Goal: Transaction & Acquisition: Purchase product/service

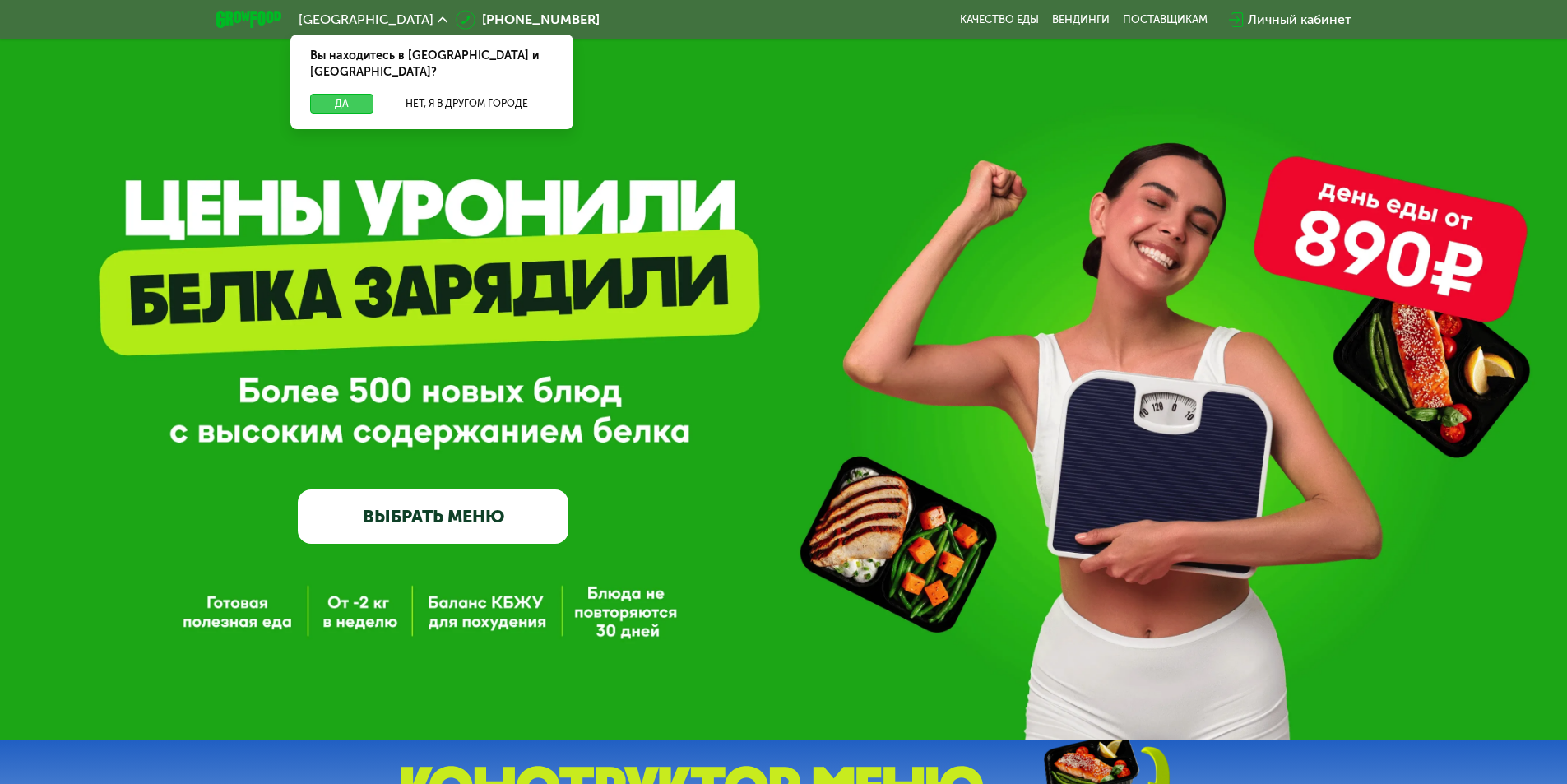
click at [352, 94] on button "Да" at bounding box center [341, 104] width 63 height 20
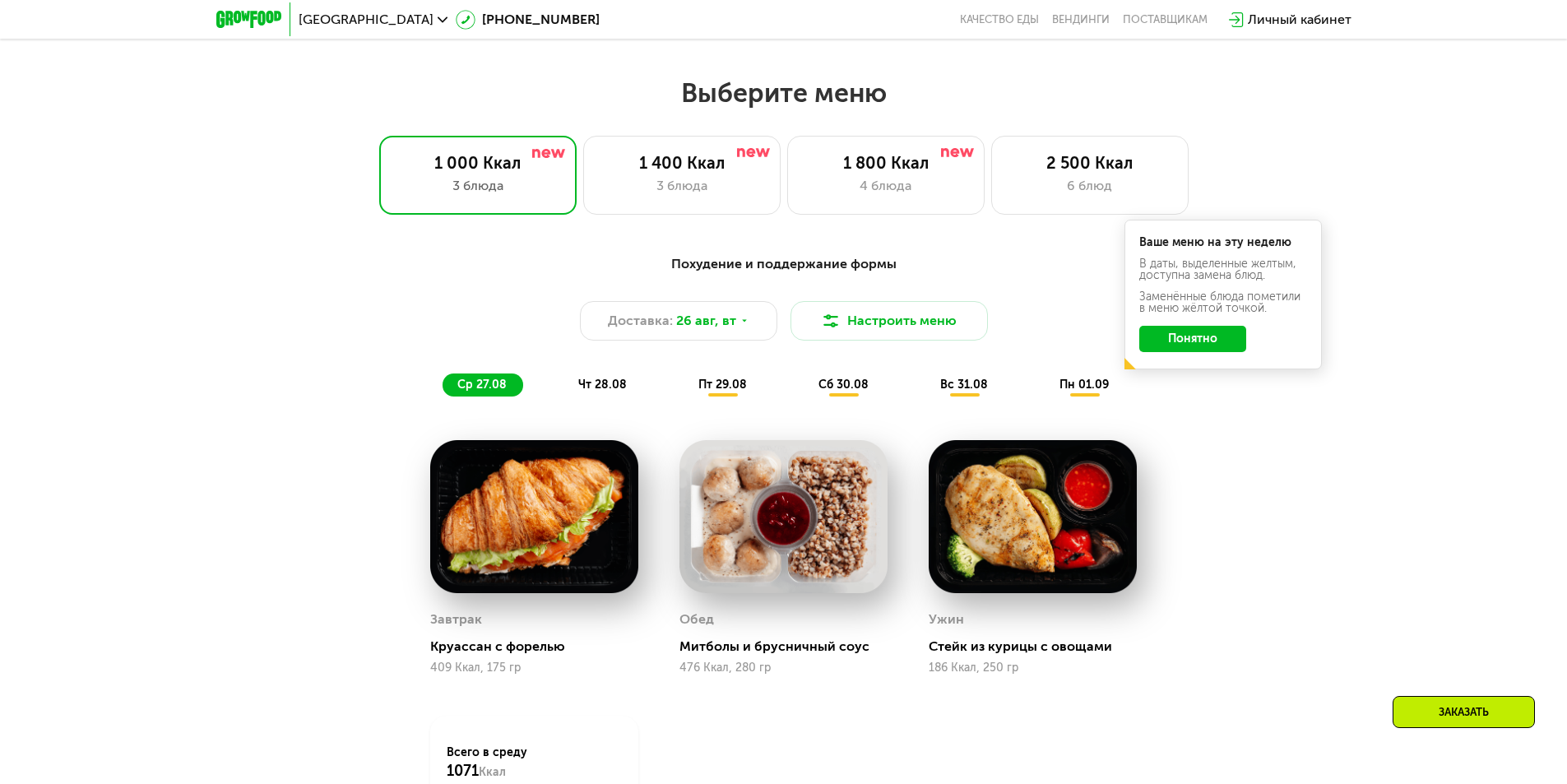
scroll to position [740, 0]
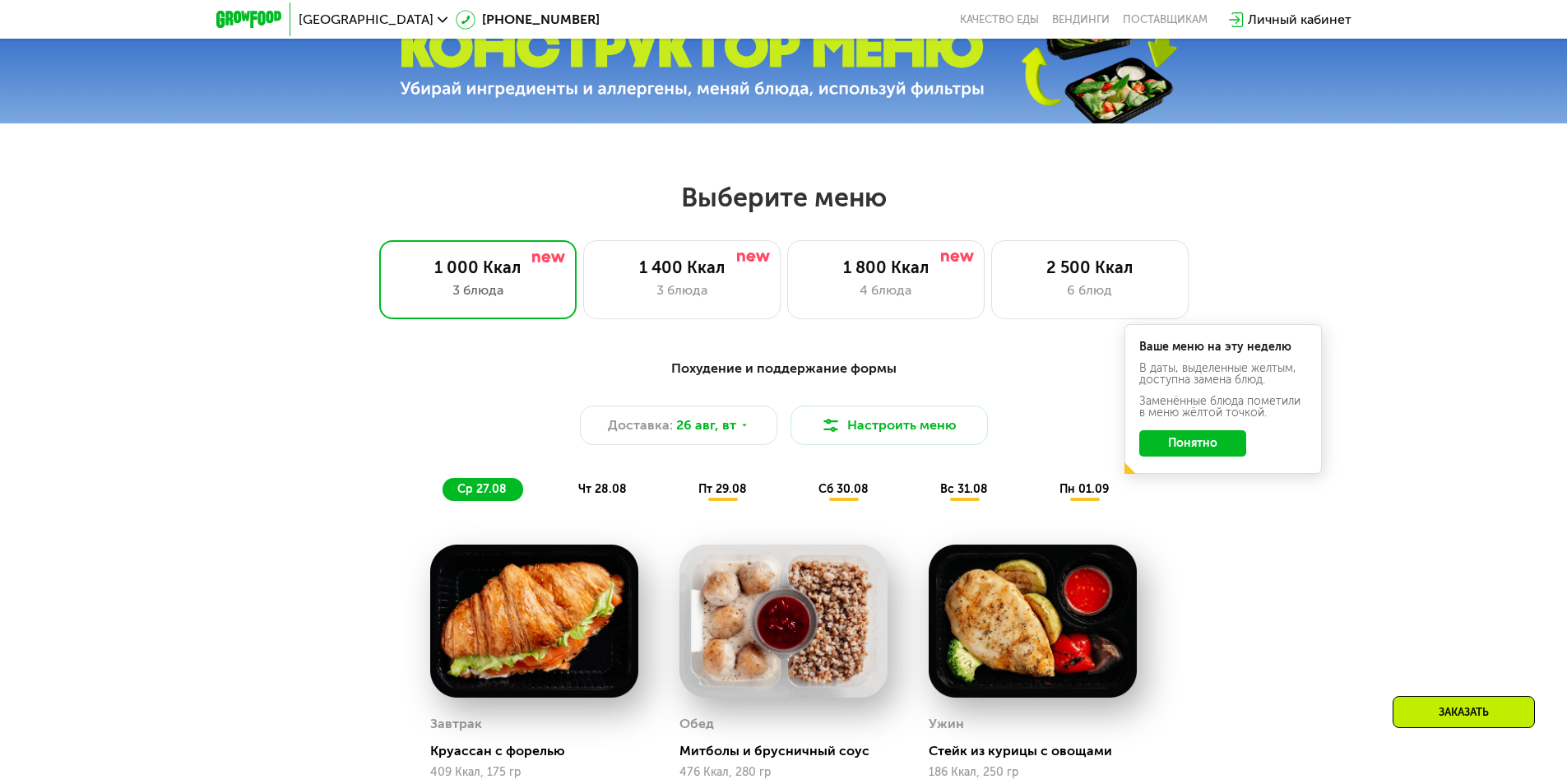
click at [596, 488] on span "чт 28.08" at bounding box center [602, 489] width 49 height 14
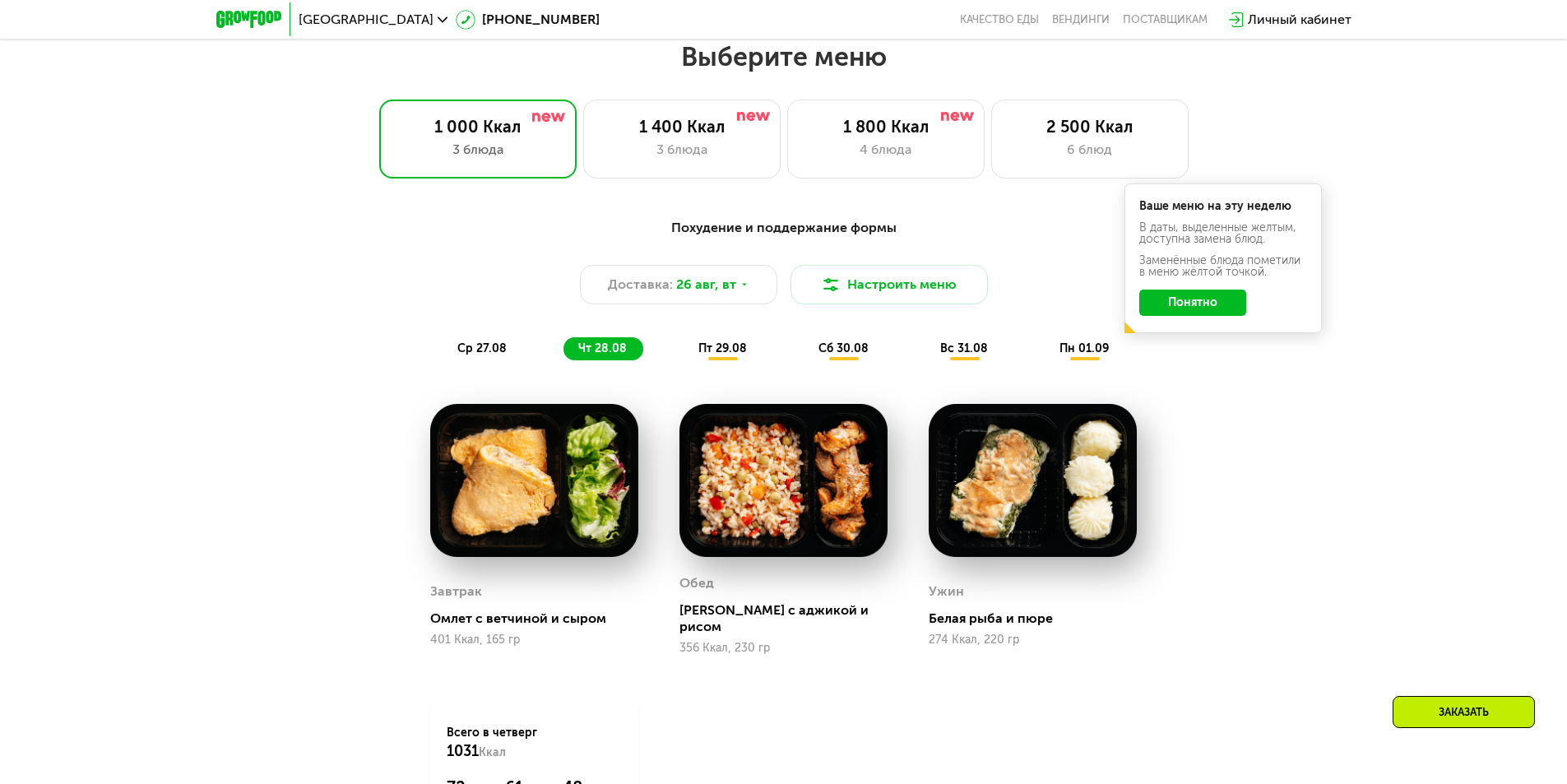
scroll to position [905, 0]
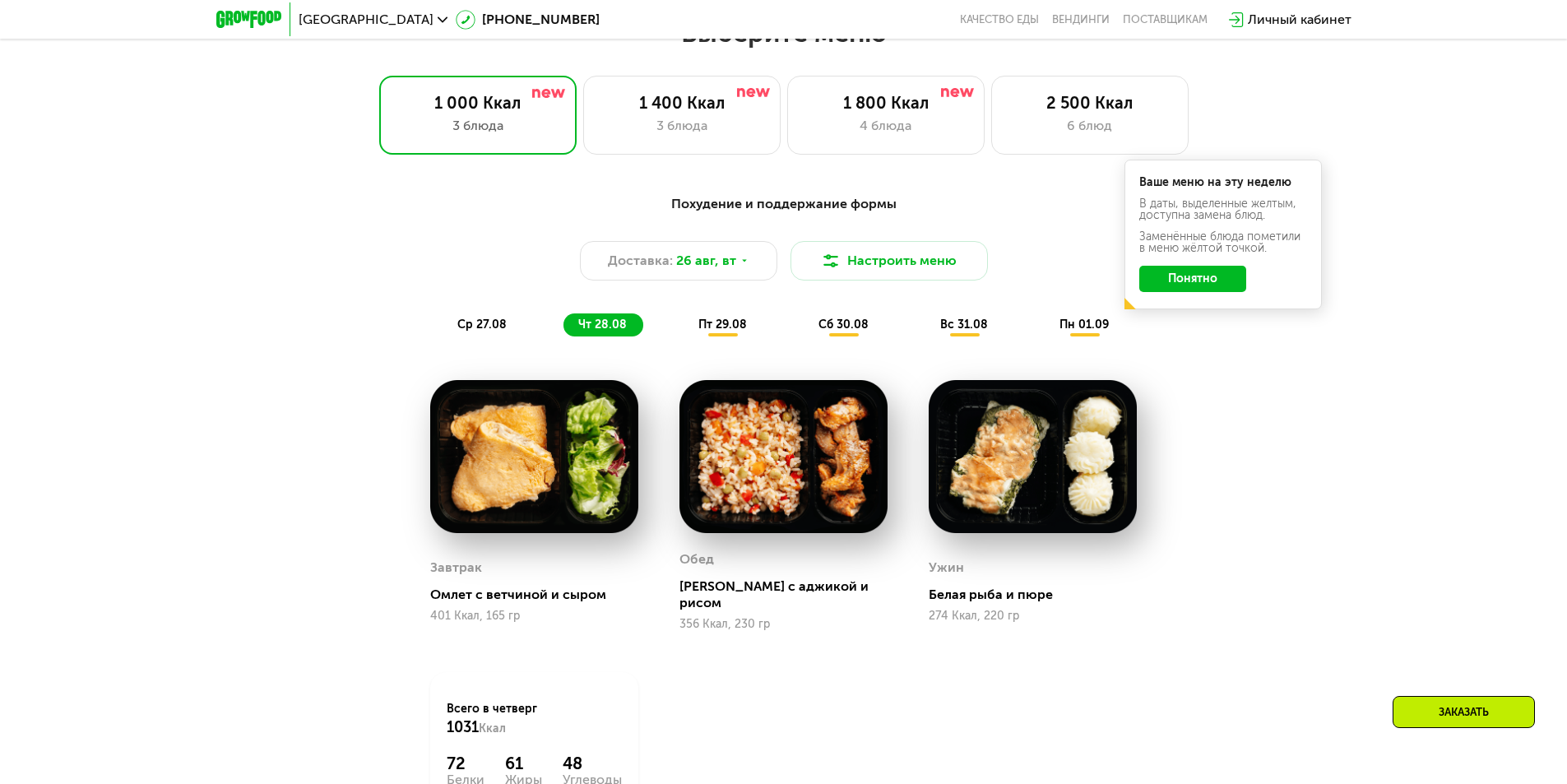
click at [705, 329] on span "пт 29.08" at bounding box center [722, 325] width 49 height 14
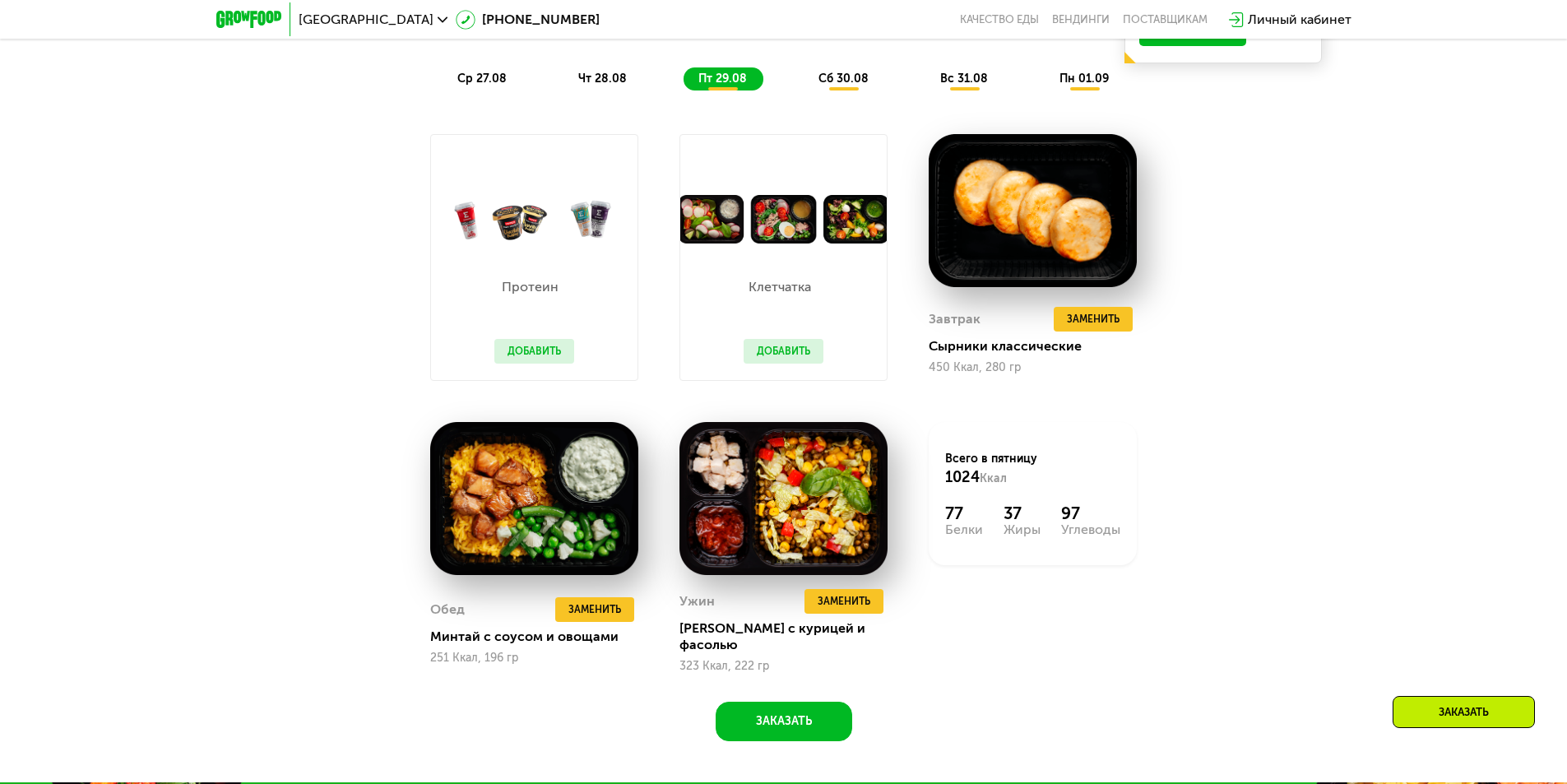
scroll to position [1152, 0]
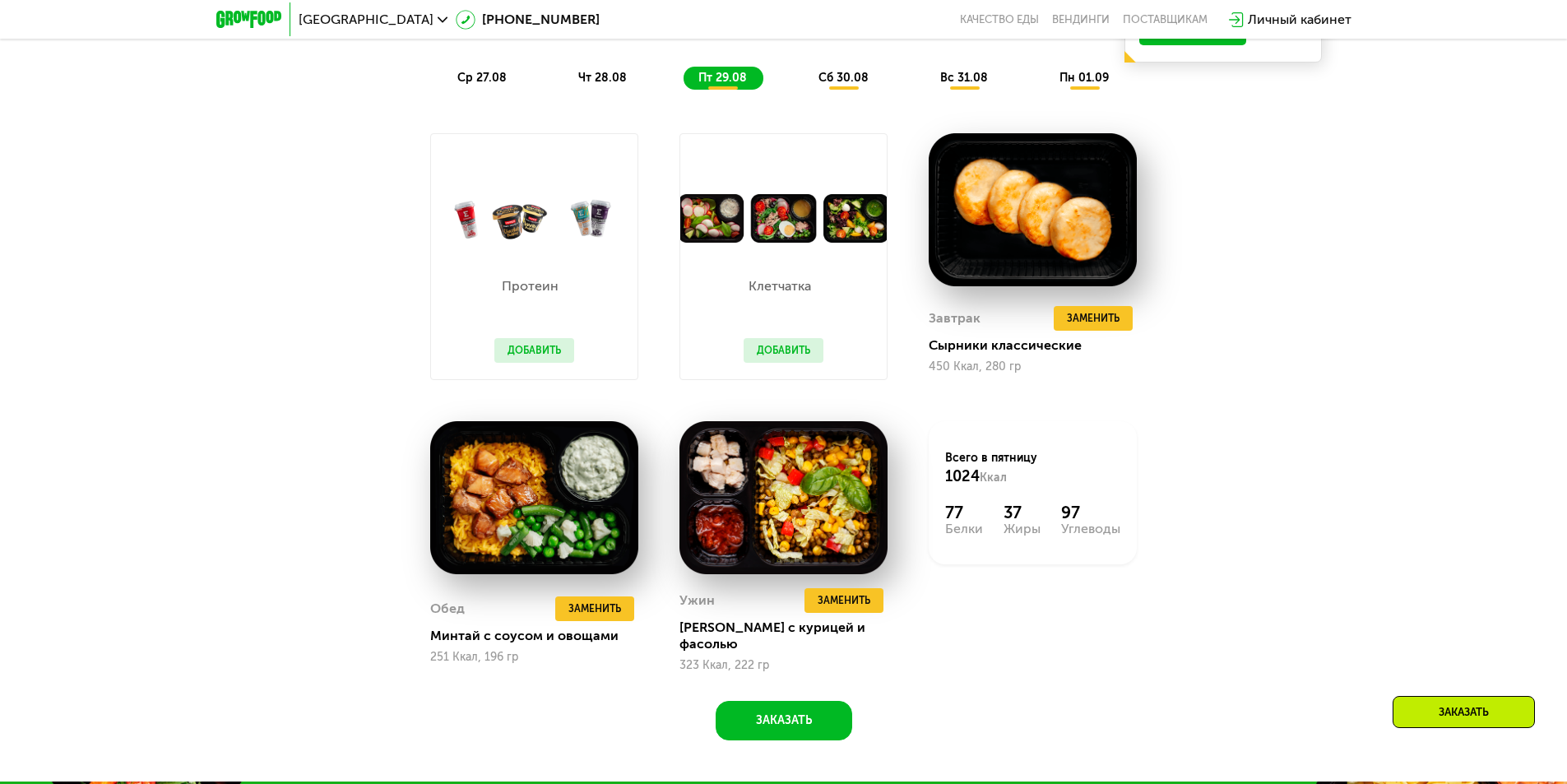
click at [786, 349] on button "Добавить" at bounding box center [784, 351] width 80 height 25
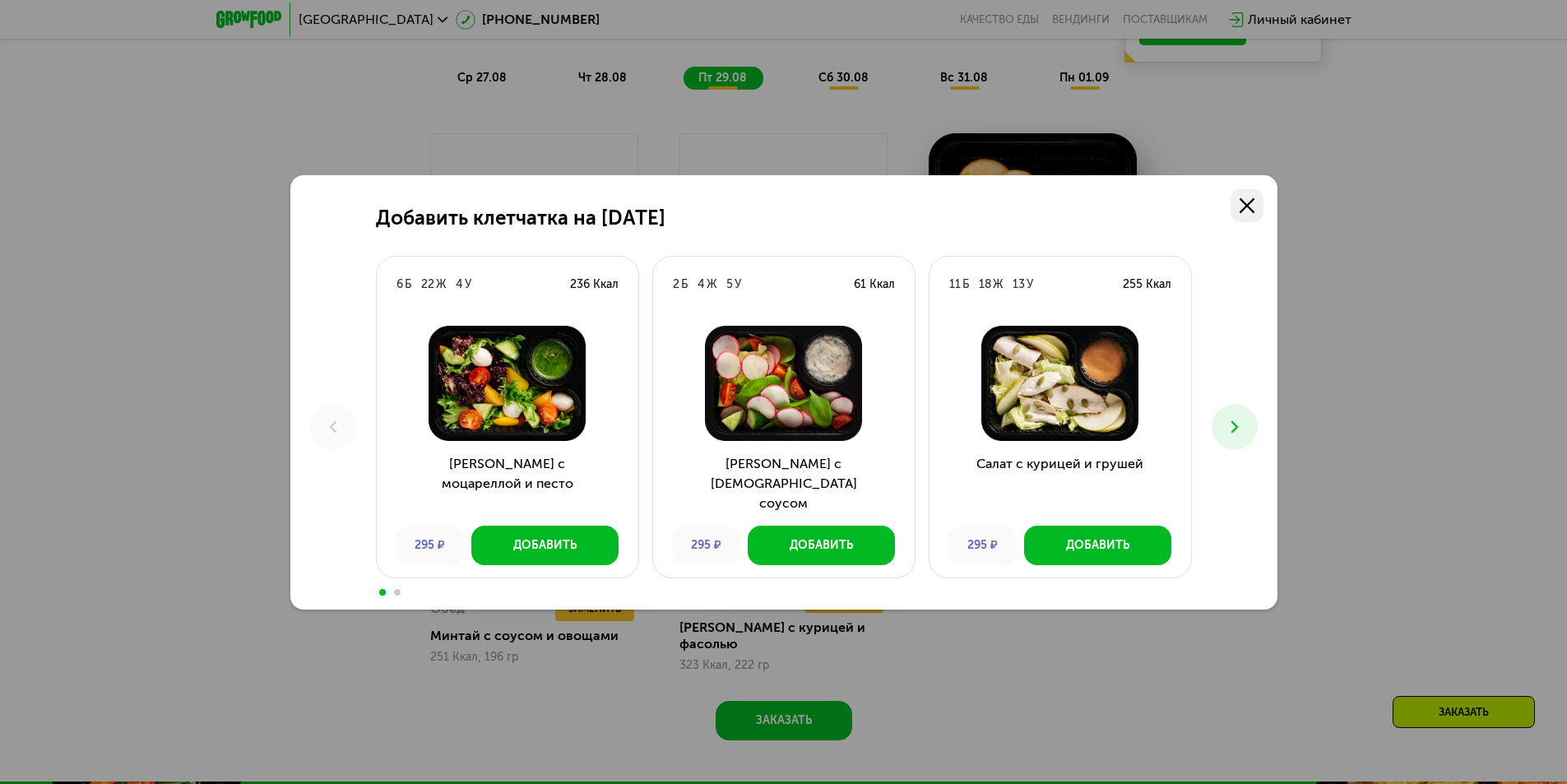
click at [1241, 206] on icon at bounding box center [1247, 205] width 15 height 15
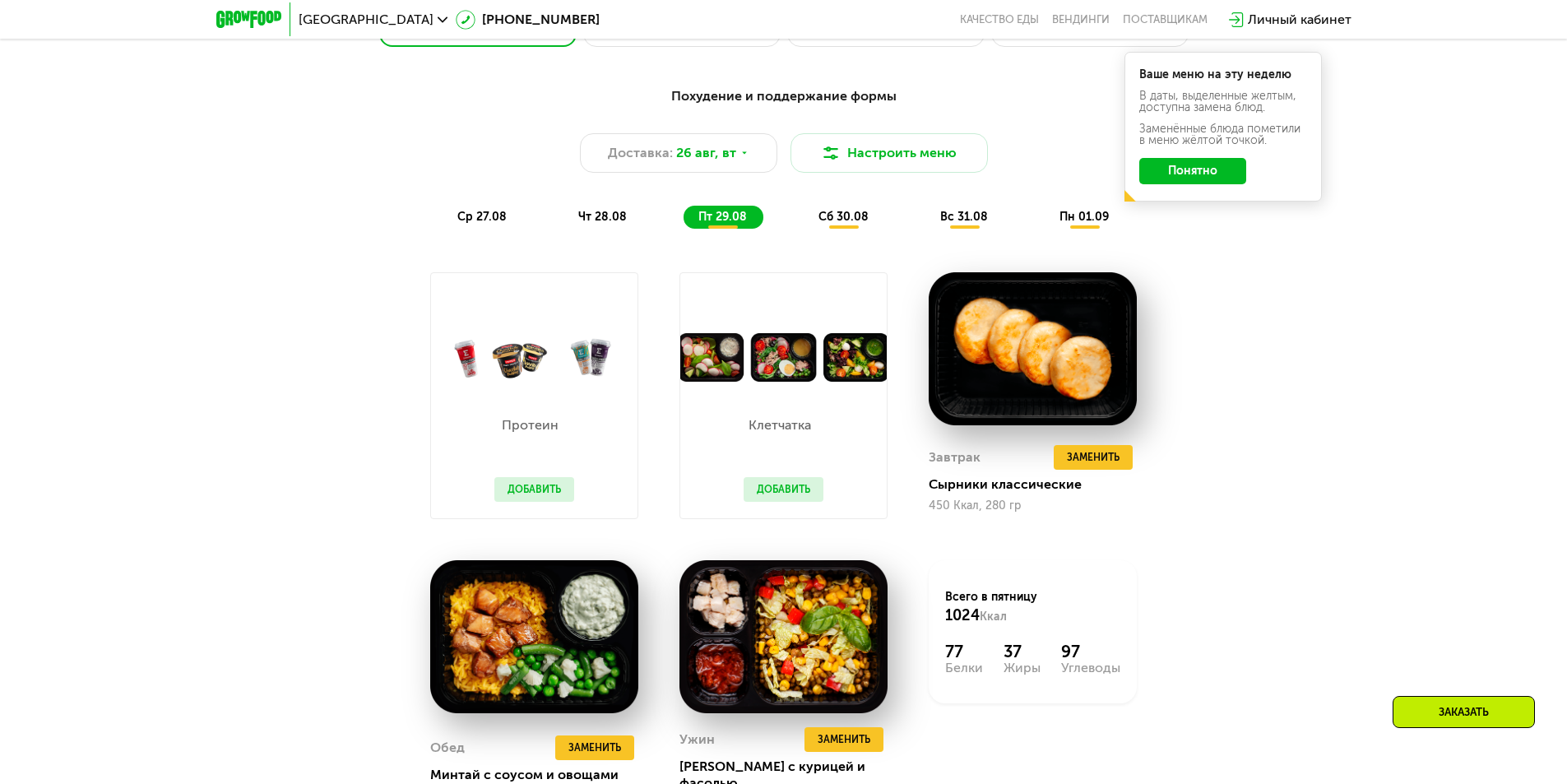
scroll to position [740, 0]
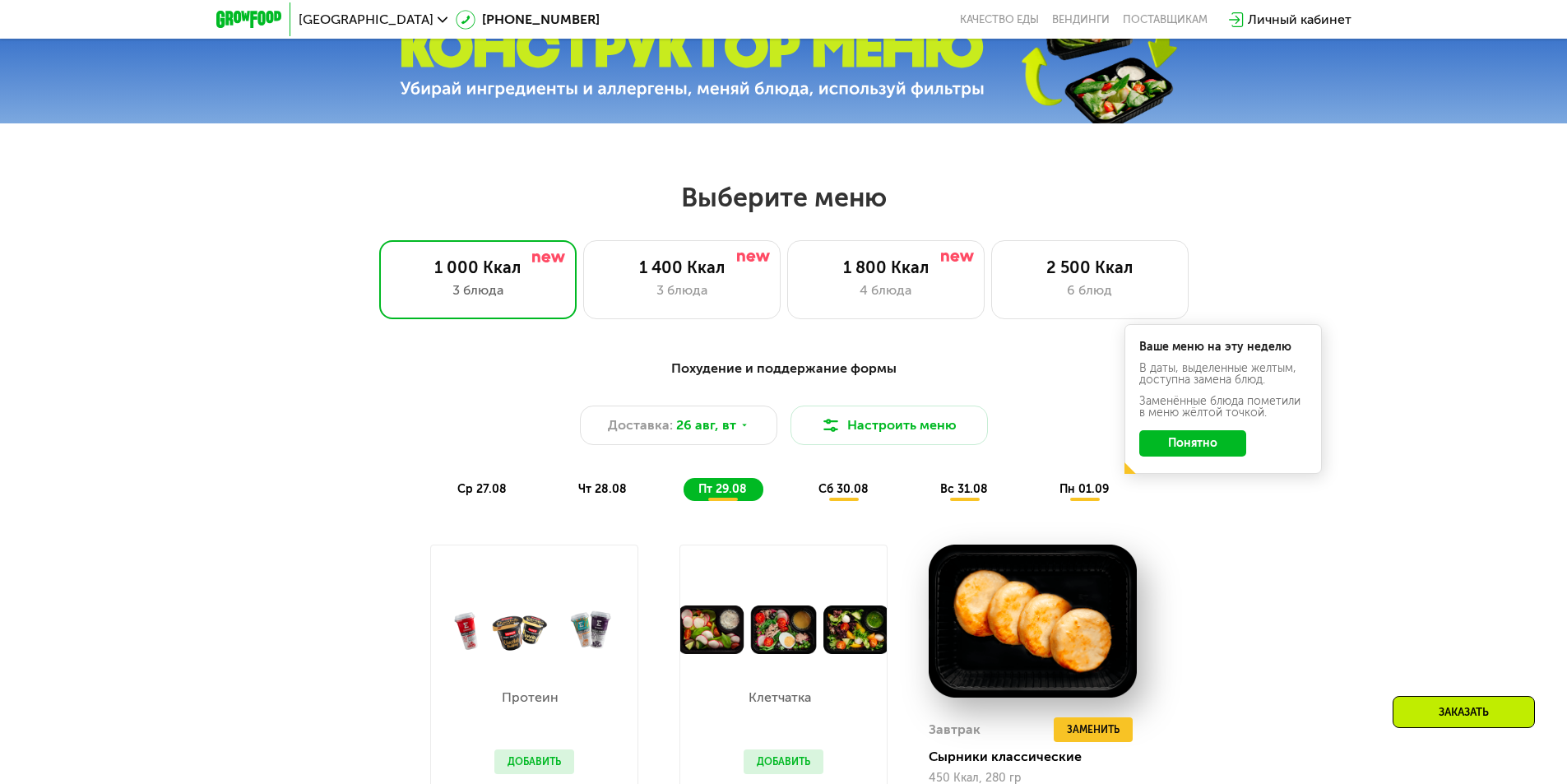
click at [857, 496] on span "сб 30.08" at bounding box center [844, 489] width 51 height 14
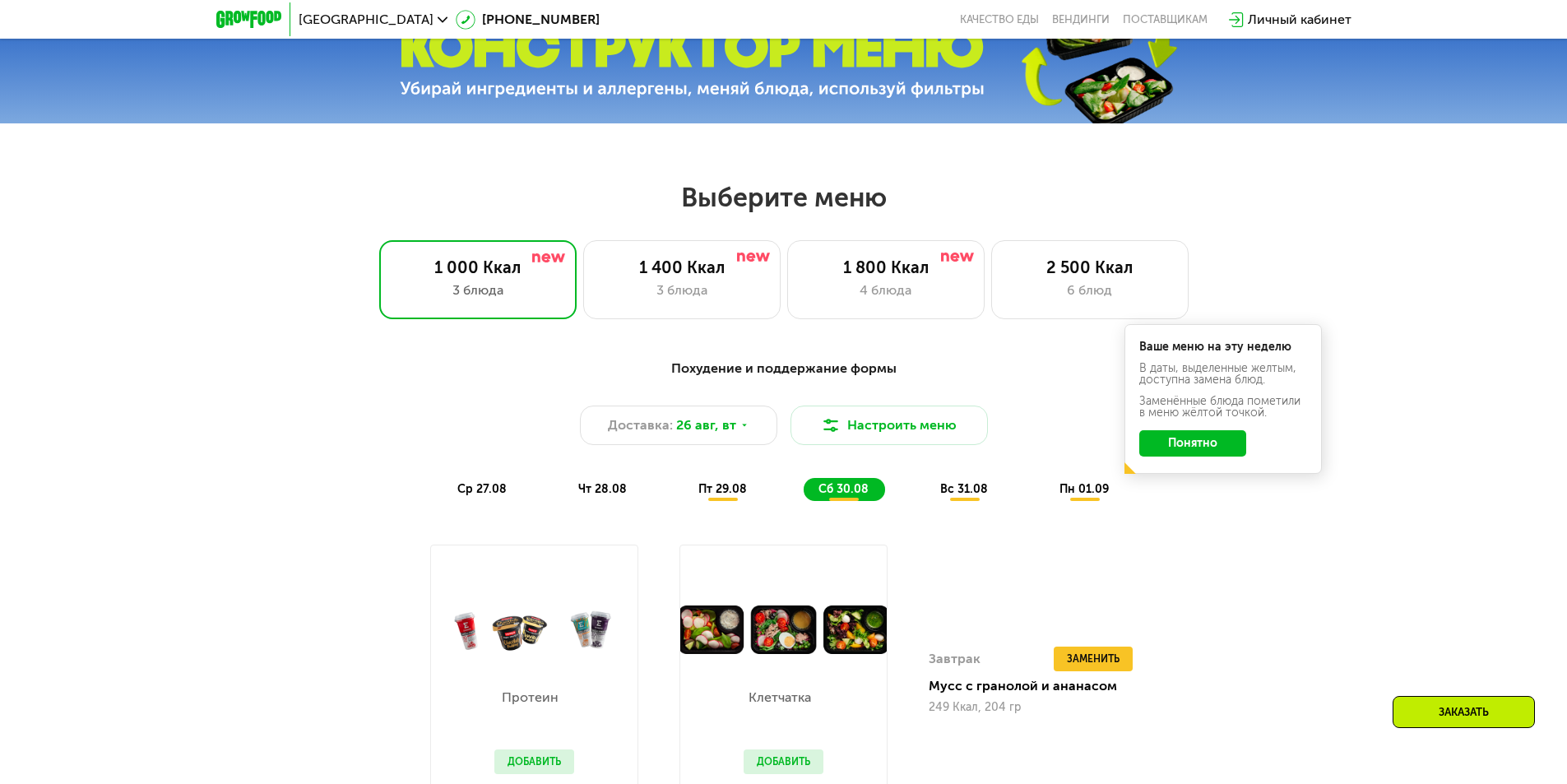
scroll to position [411, 0]
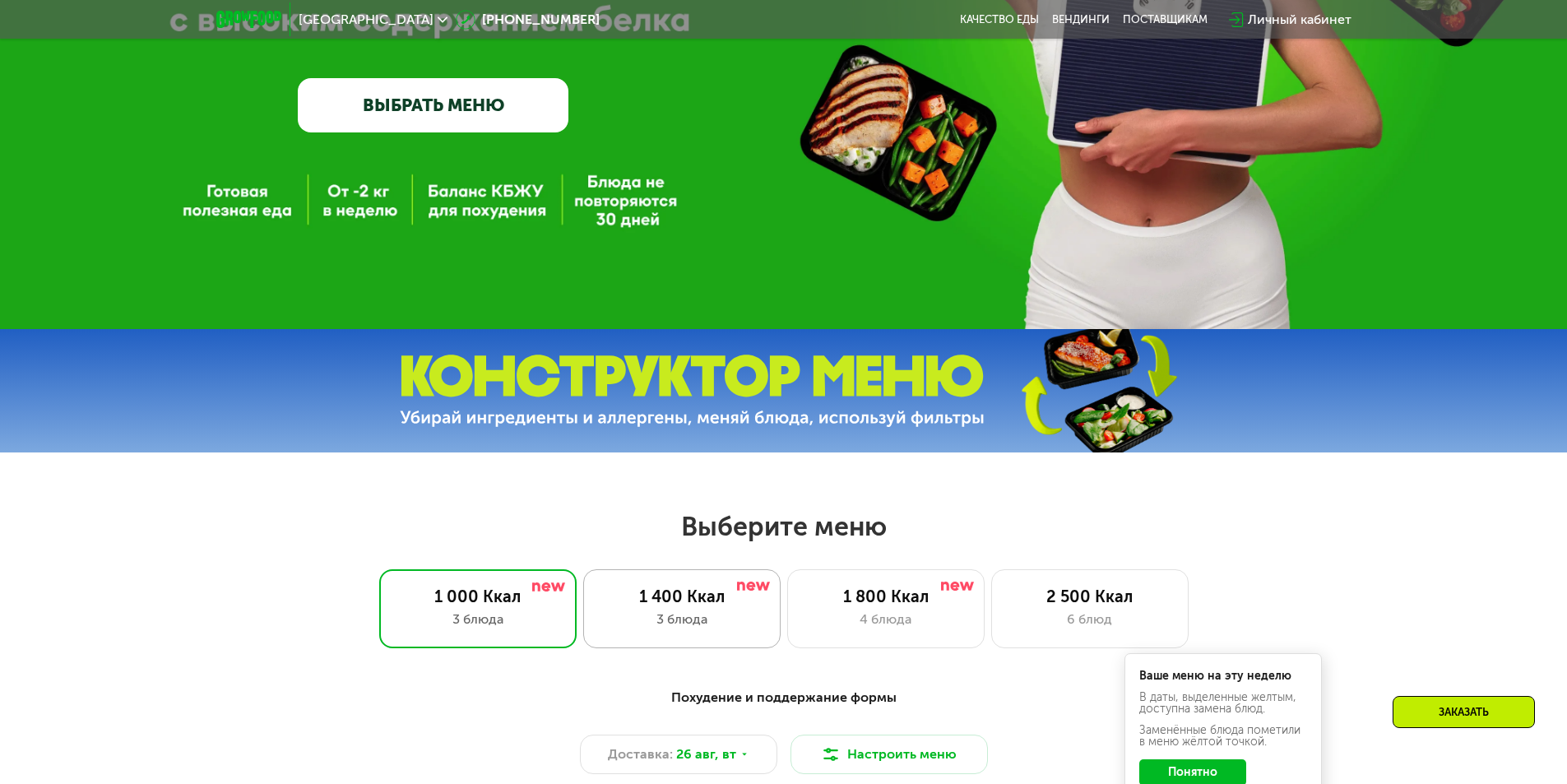
click at [688, 606] on div "1 400 Ккал" at bounding box center [681, 596] width 163 height 20
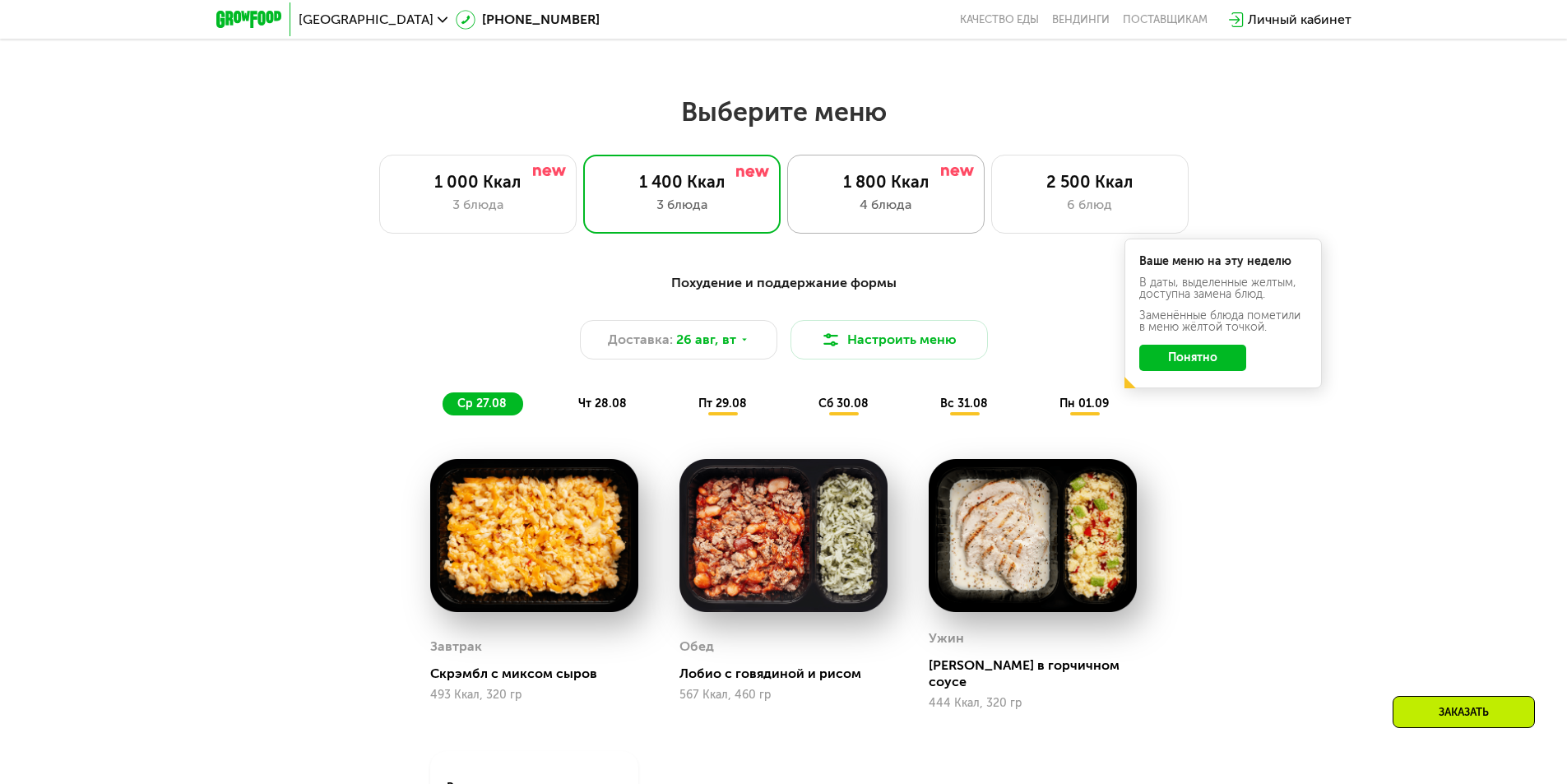
scroll to position [658, 0]
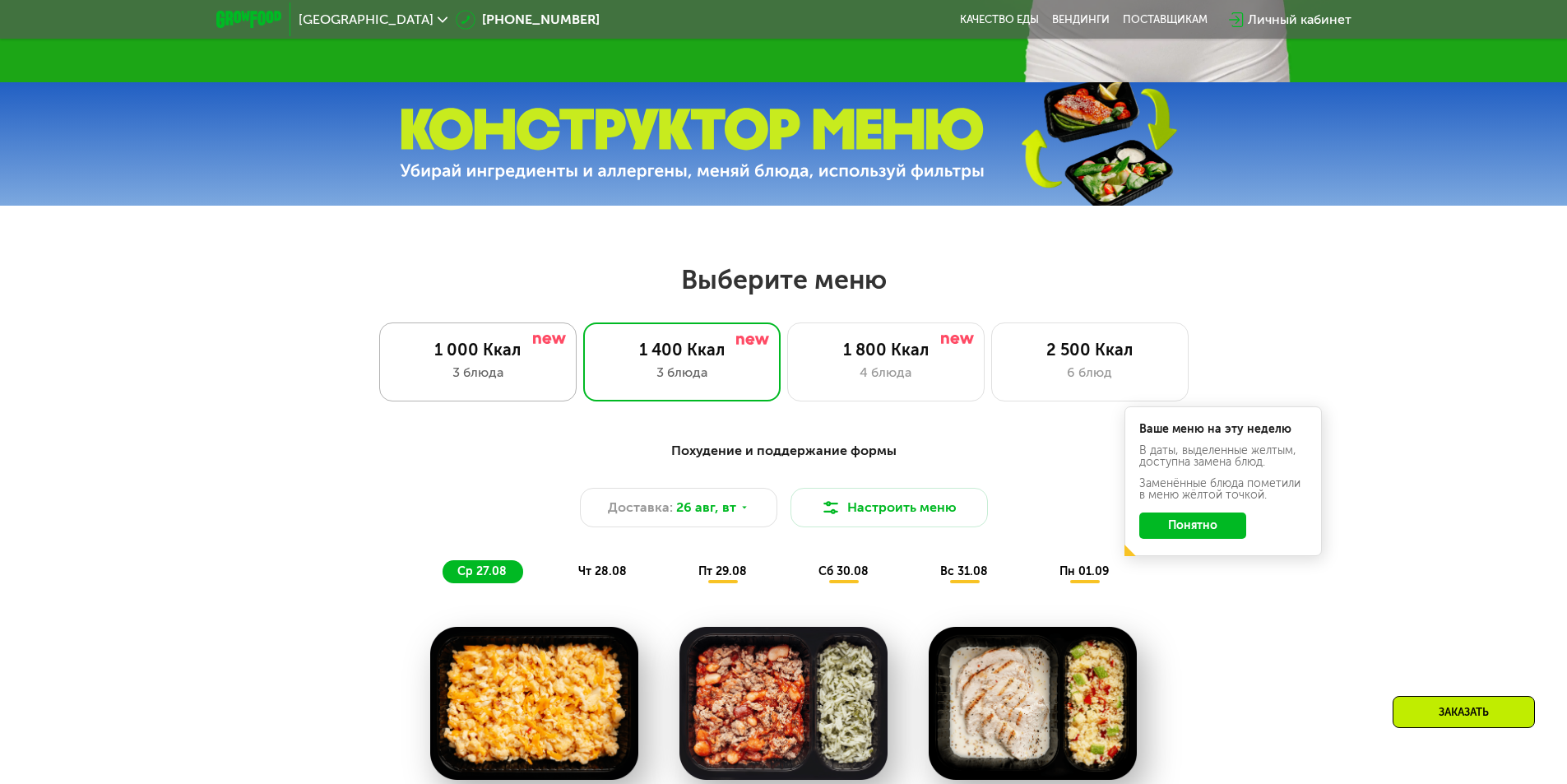
click at [508, 353] on div "1 000 Ккал" at bounding box center [477, 350] width 163 height 20
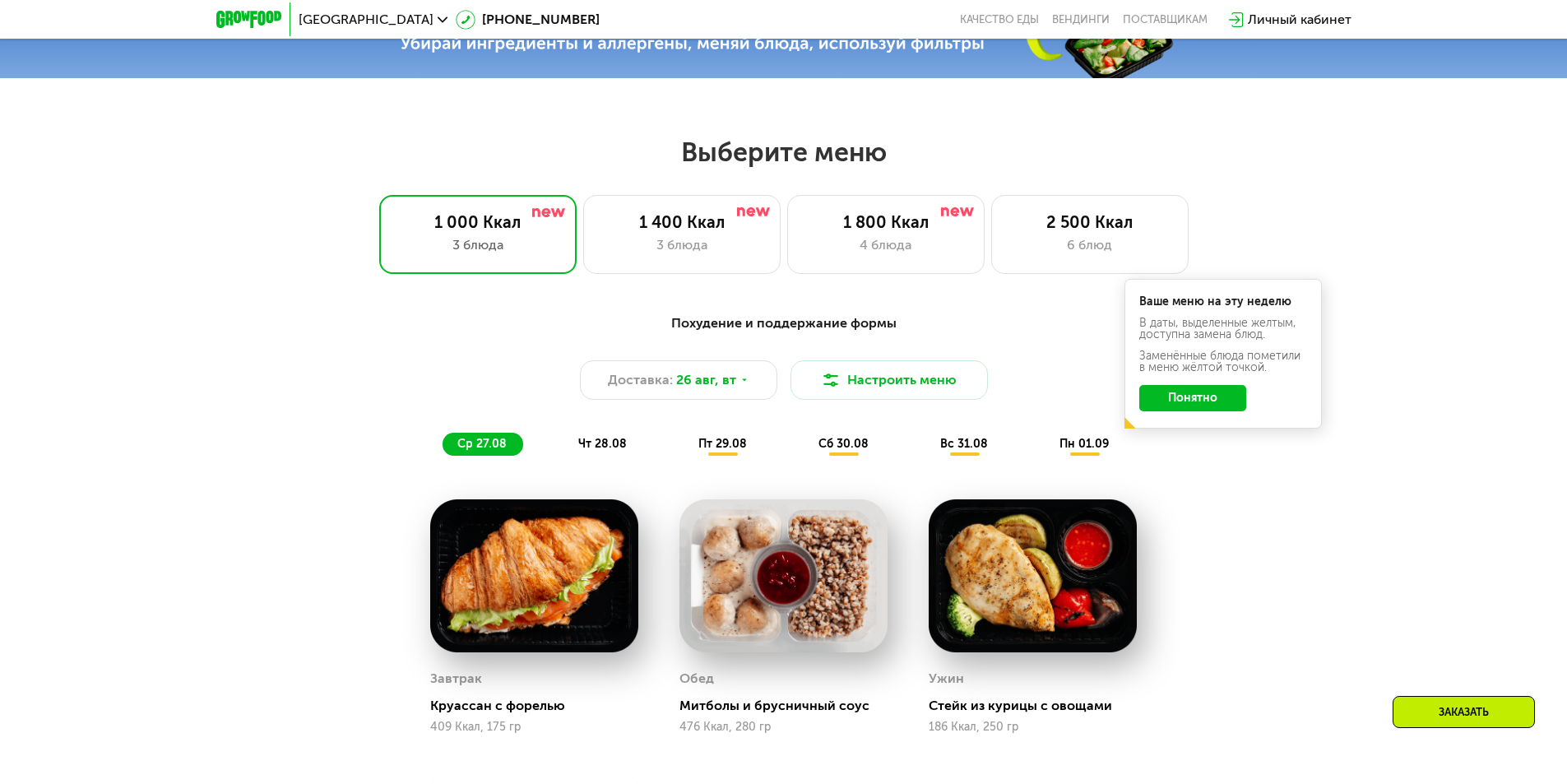
scroll to position [740, 0]
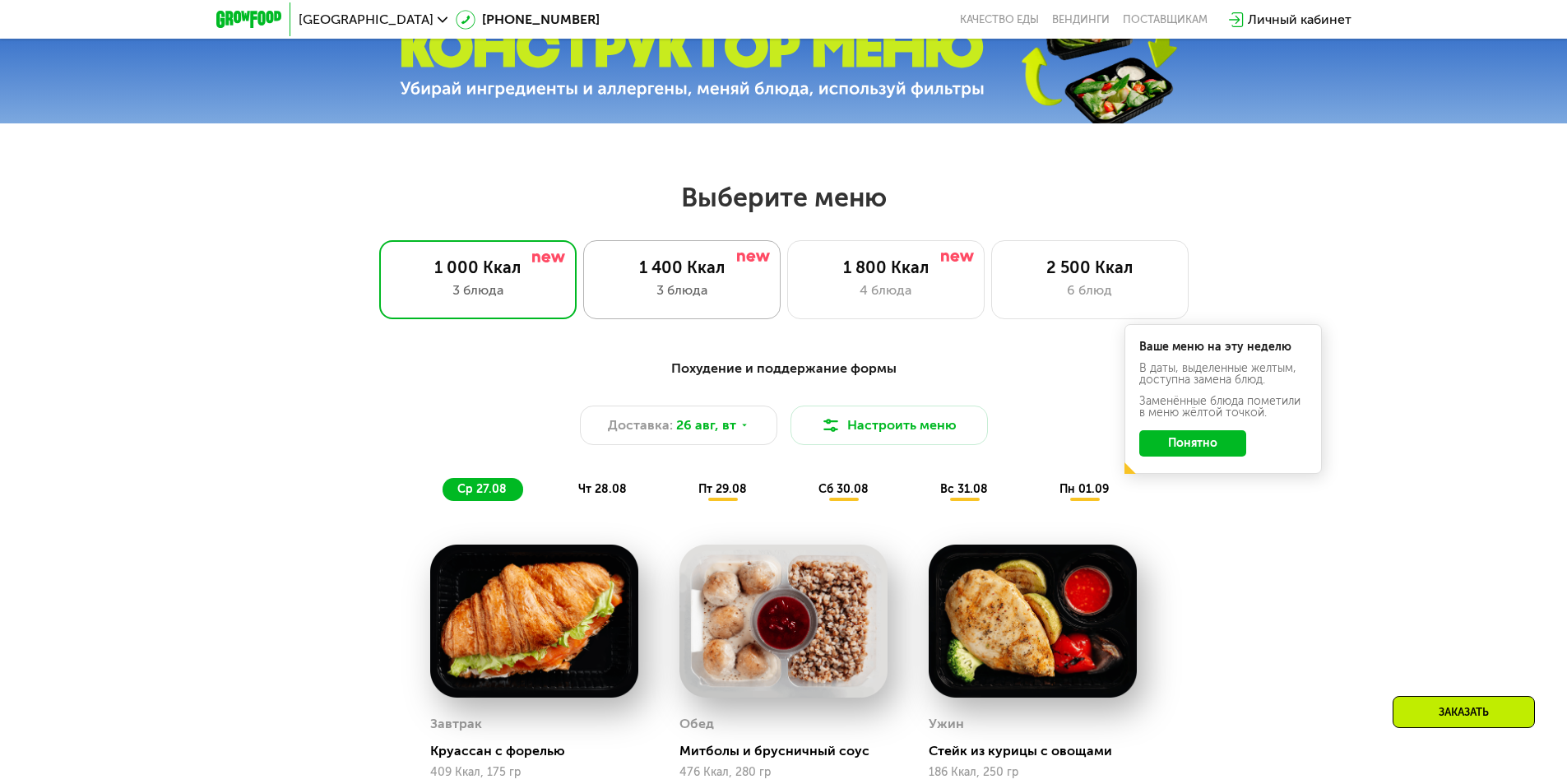
click at [674, 297] on div "3 блюда" at bounding box center [681, 290] width 163 height 20
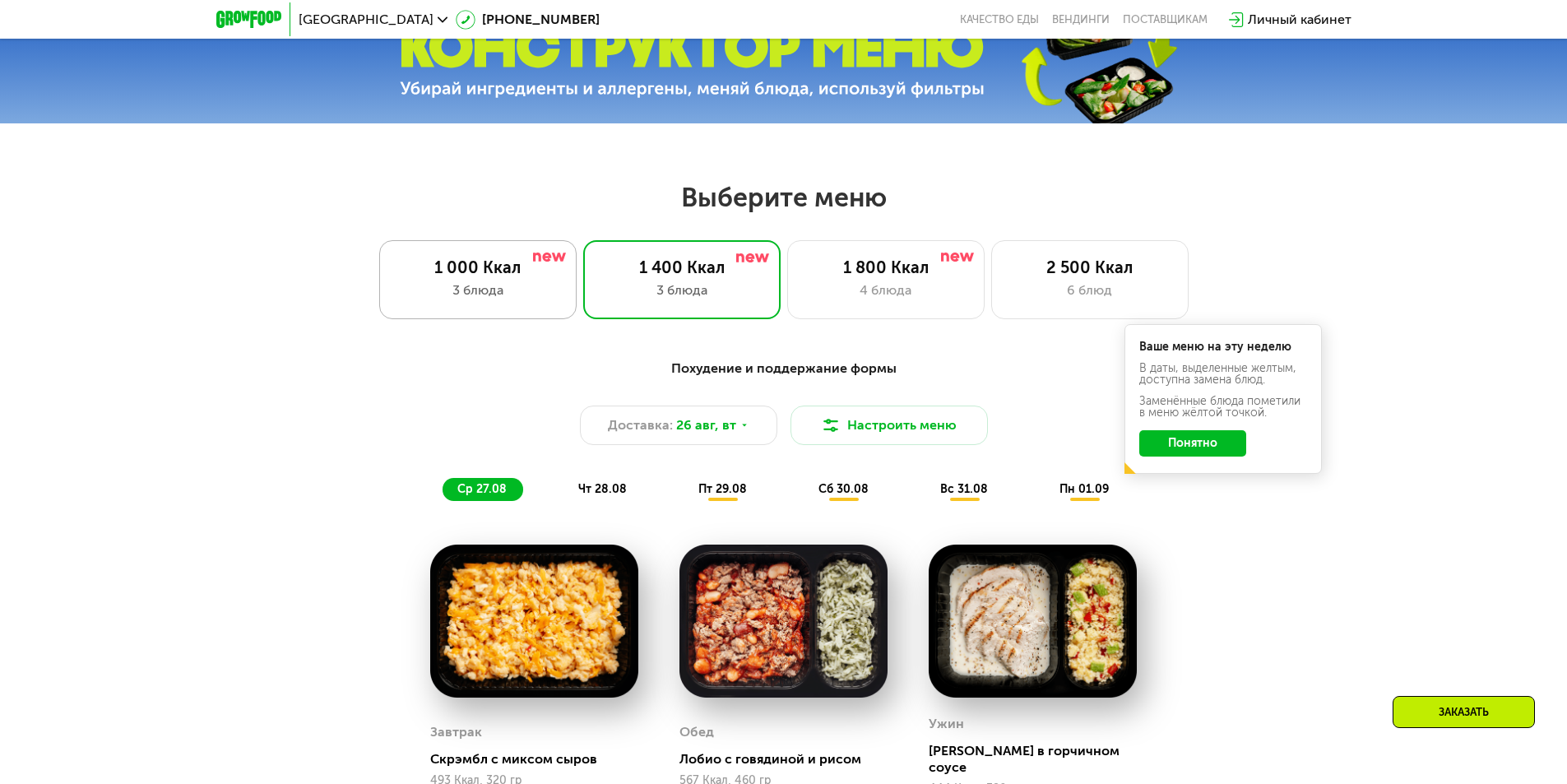
click at [485, 277] on div "1 000 Ккал" at bounding box center [477, 267] width 163 height 20
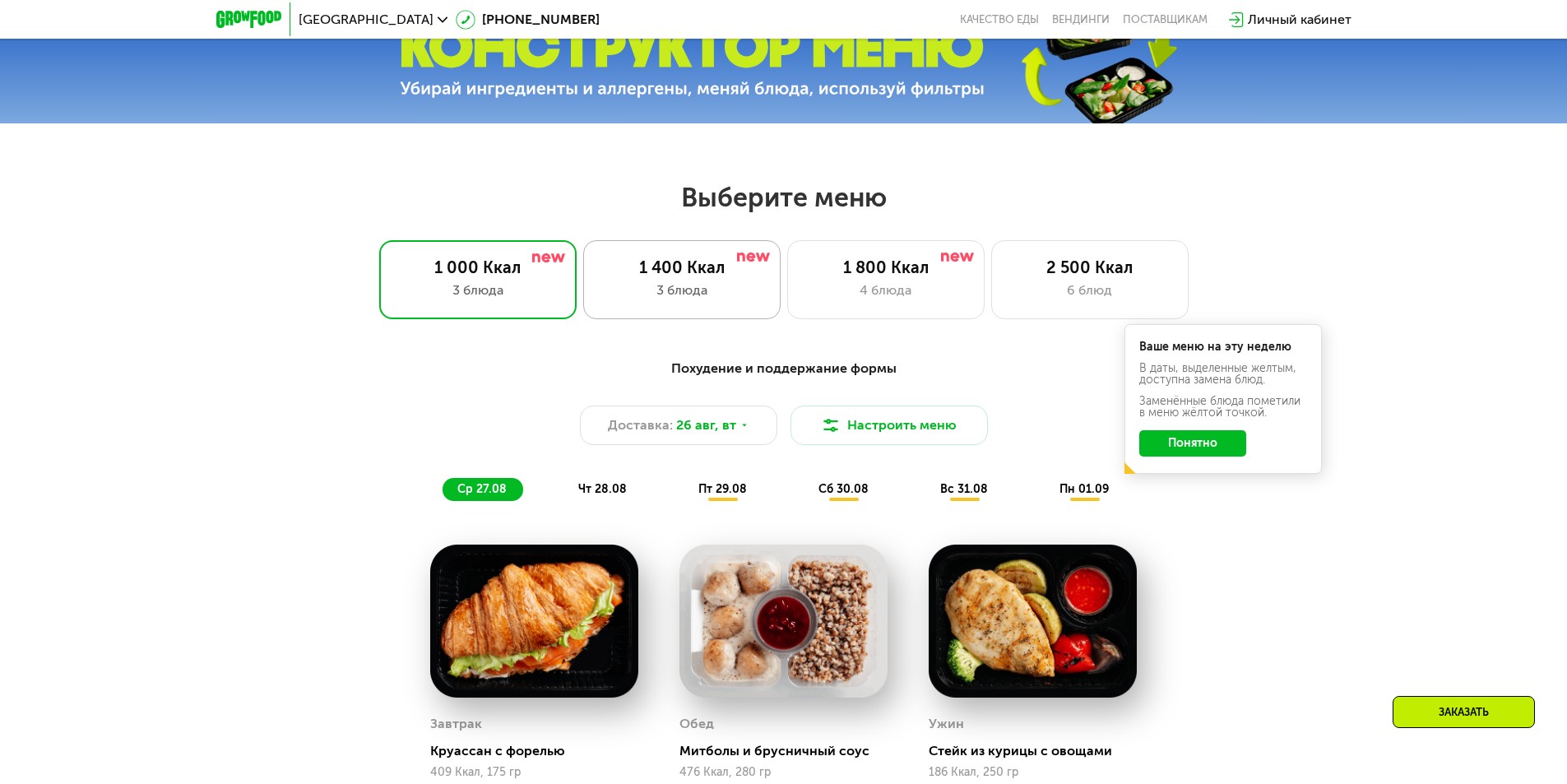
click at [698, 277] on div "1 400 Ккал" at bounding box center [681, 267] width 163 height 20
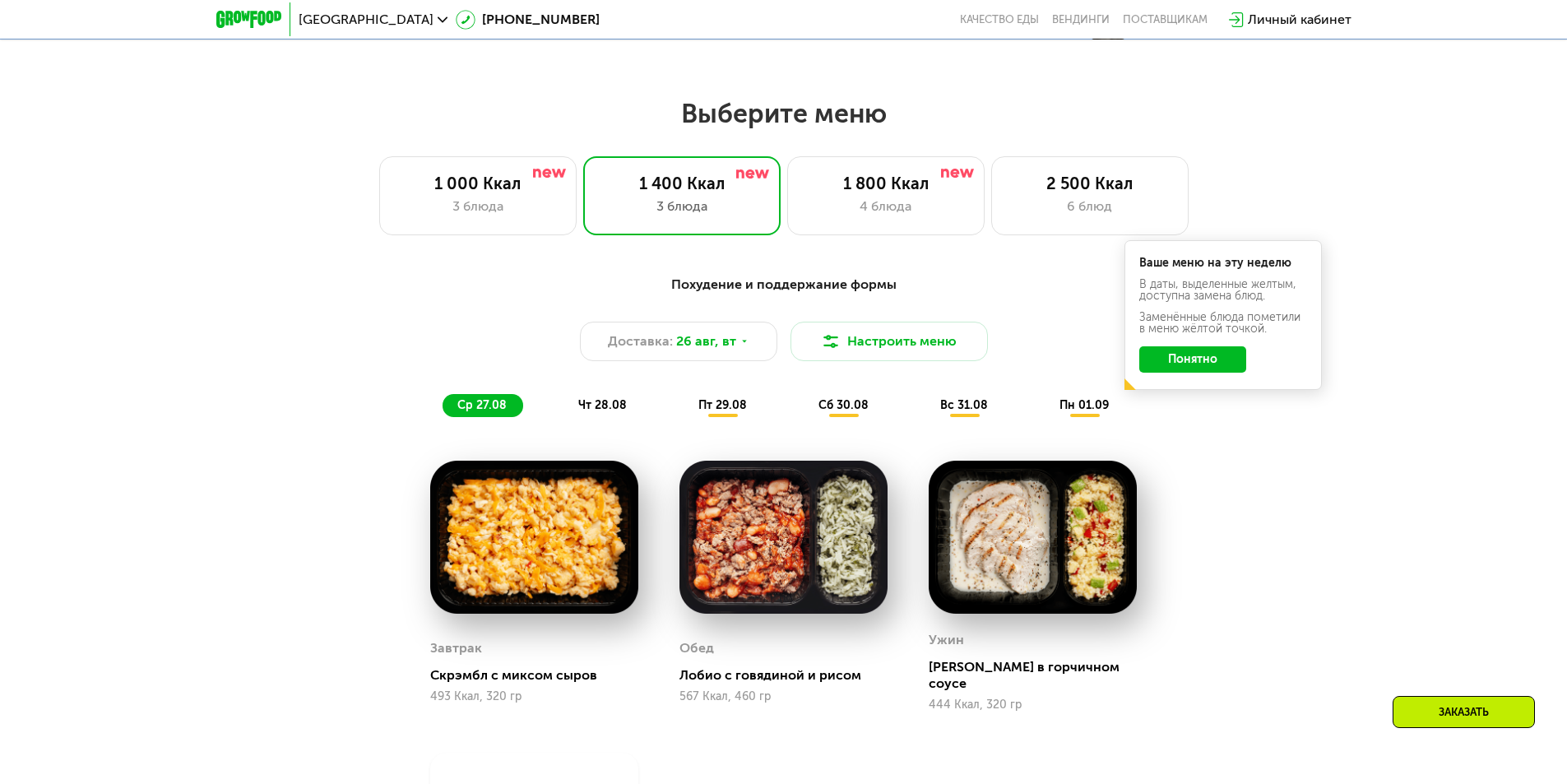
scroll to position [822, 0]
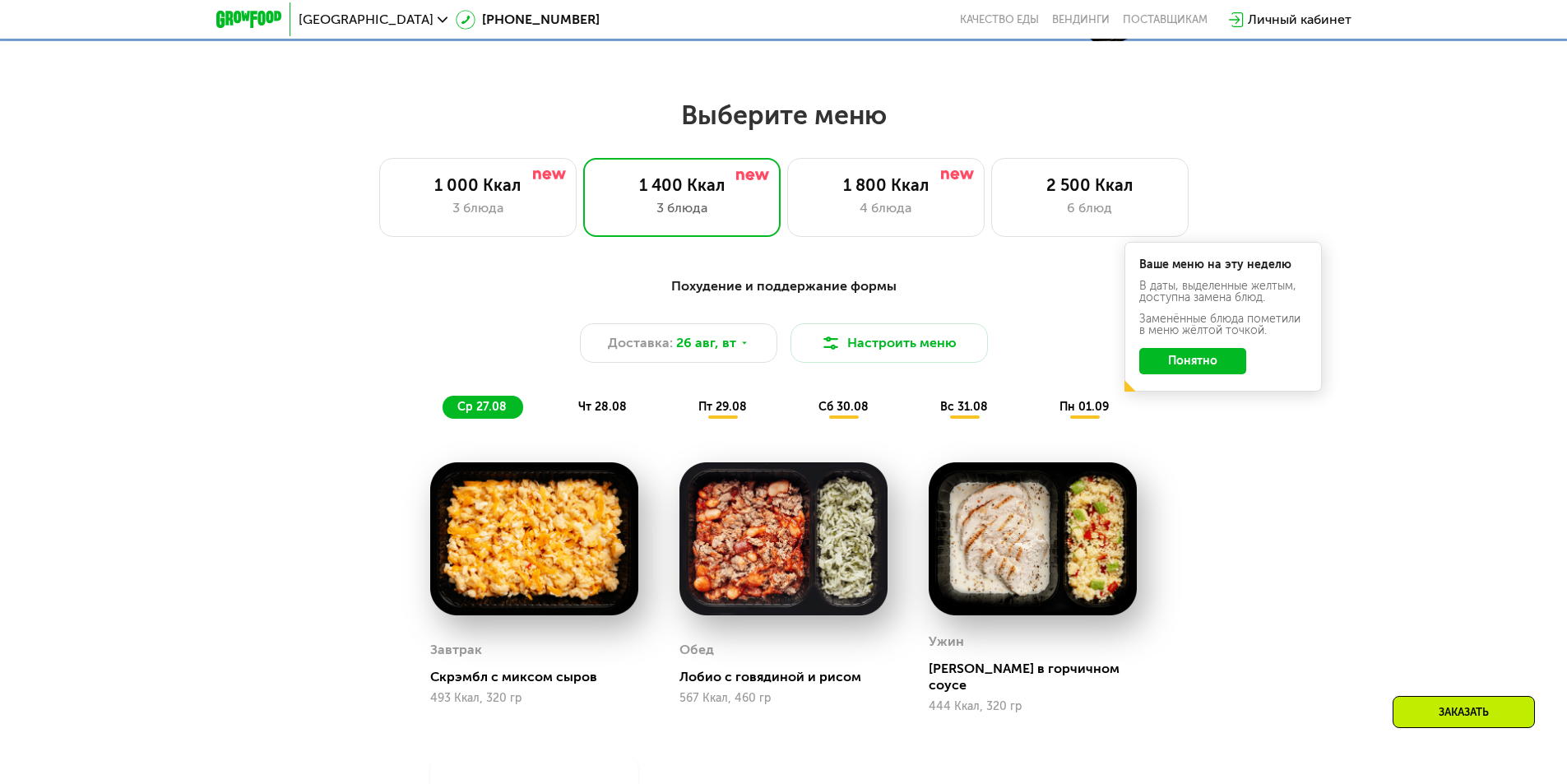
click at [621, 407] on span "чт 28.08" at bounding box center [602, 407] width 49 height 14
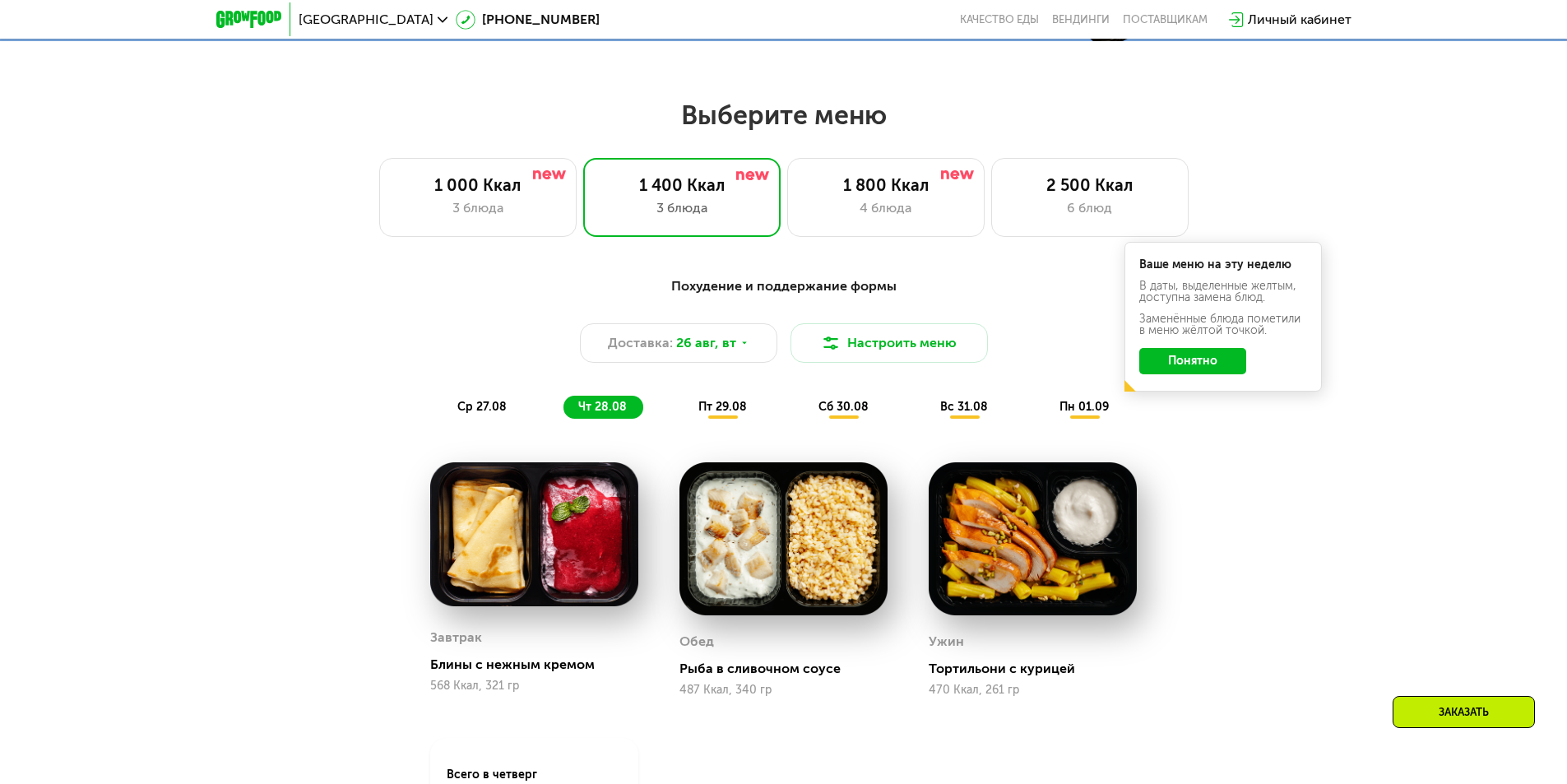
click at [732, 406] on span "пт 29.08" at bounding box center [722, 407] width 49 height 14
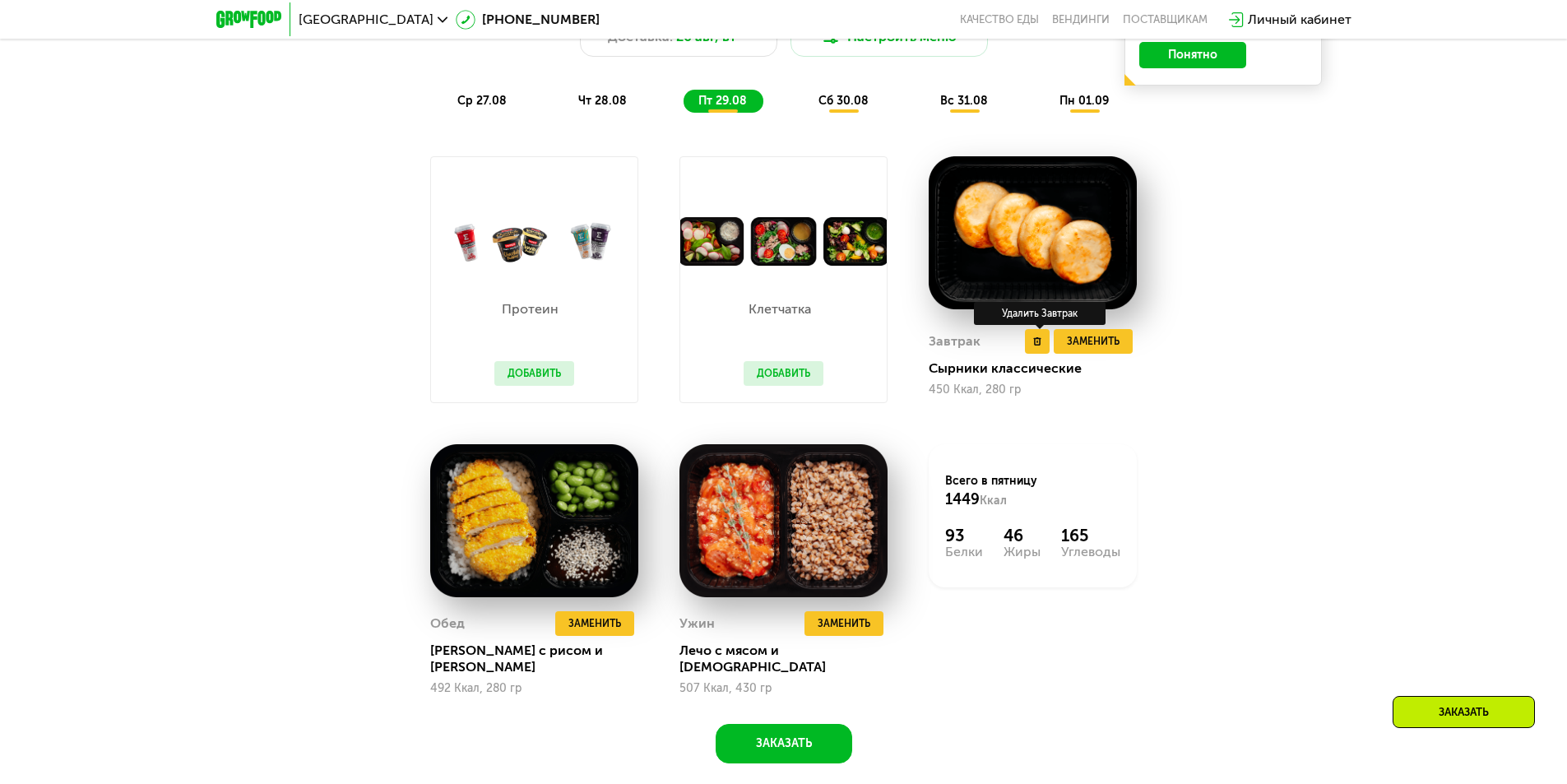
scroll to position [905, 0]
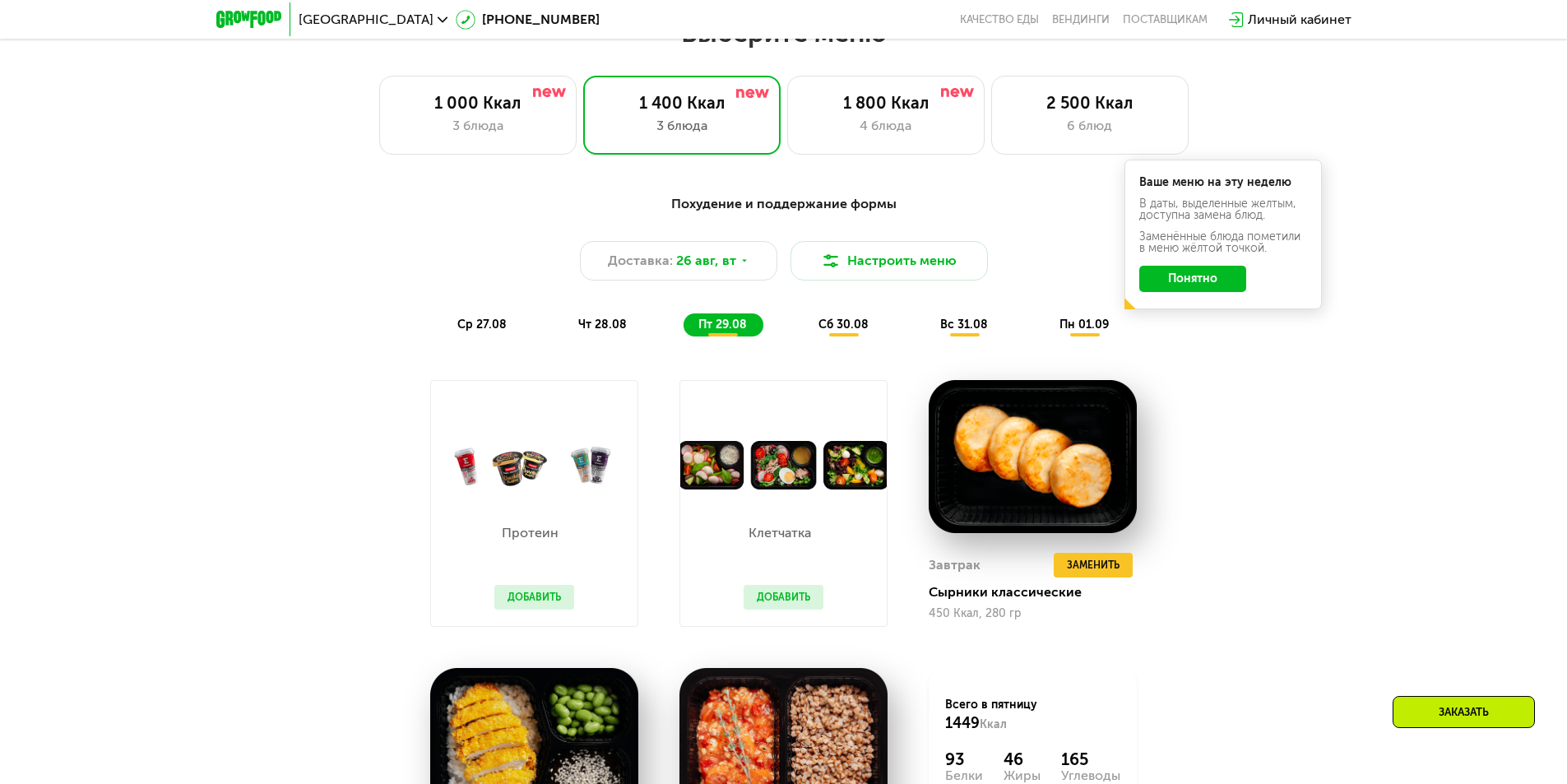
click at [839, 328] on span "сб 30.08" at bounding box center [844, 325] width 51 height 14
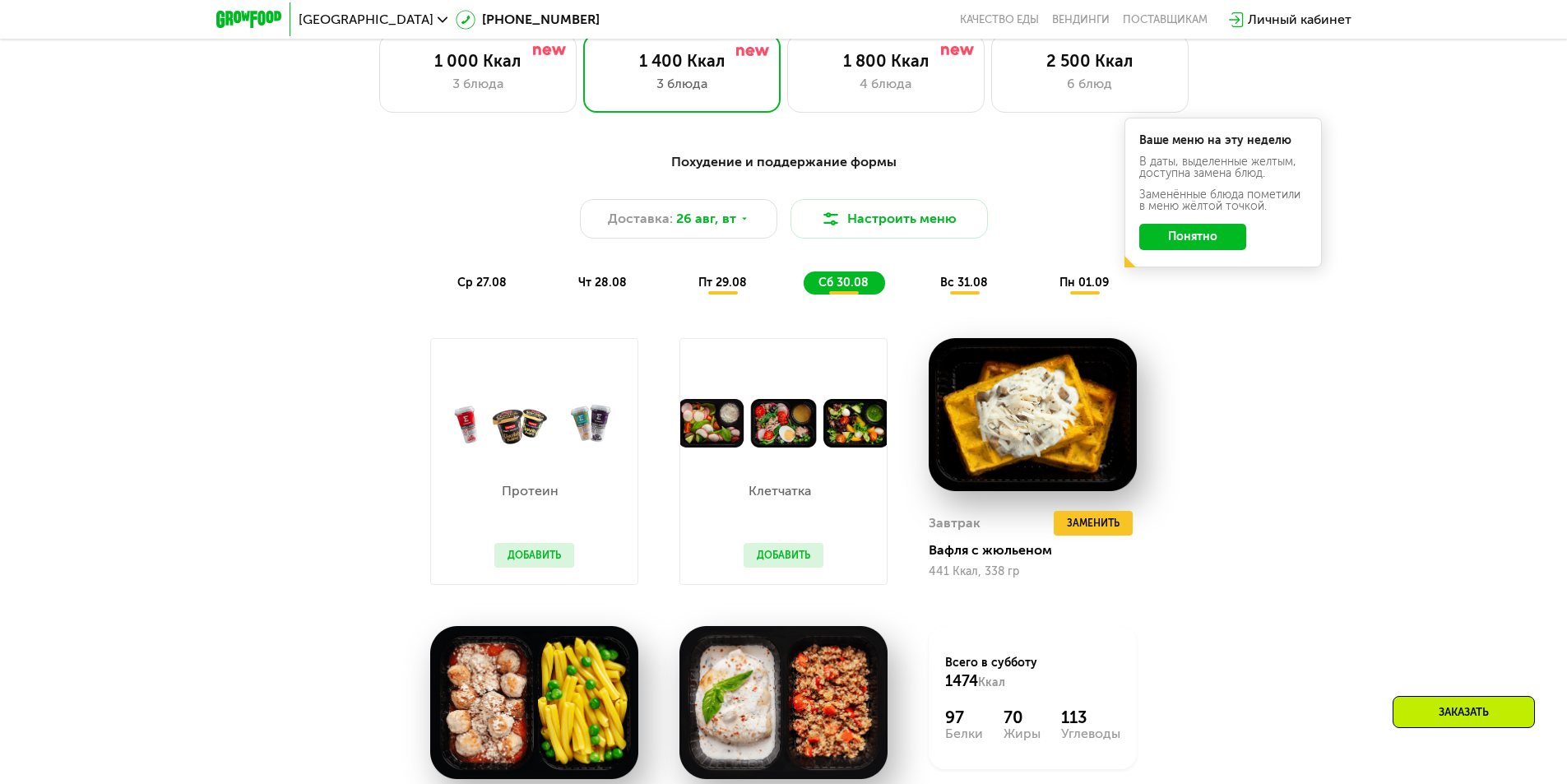
scroll to position [986, 0]
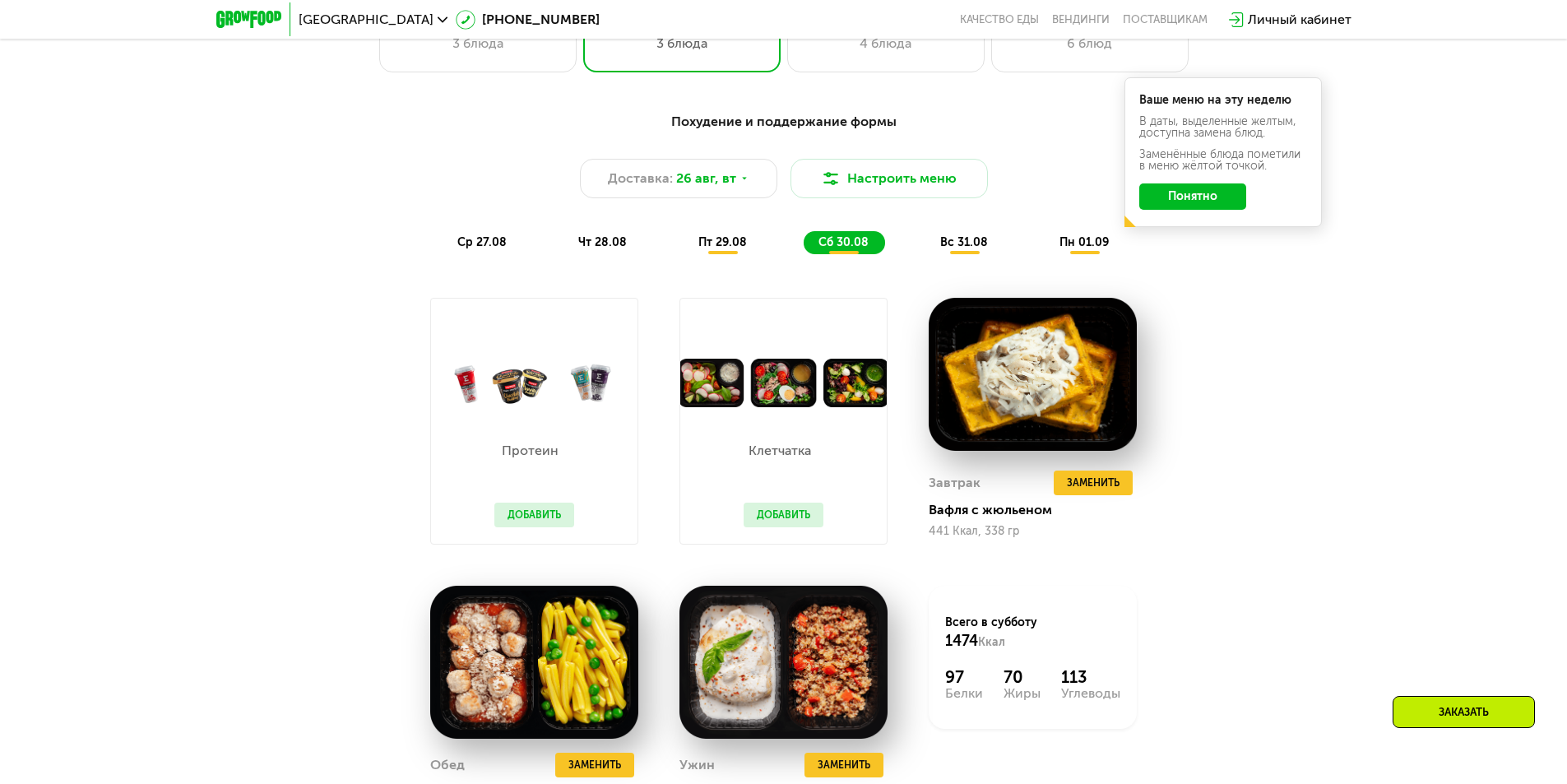
click at [966, 241] on span "вс 31.08" at bounding box center [965, 242] width 48 height 14
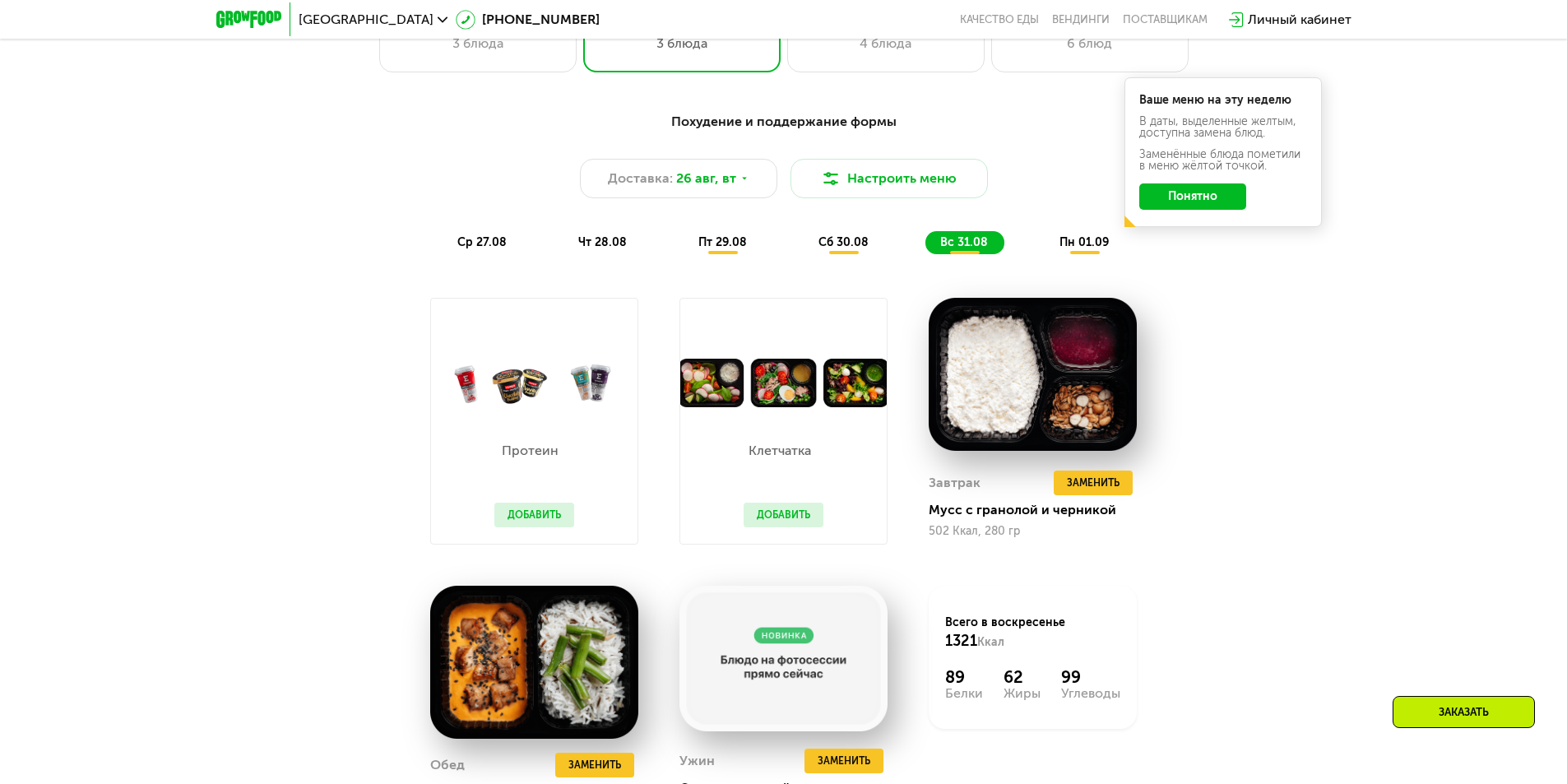
click at [1470, 322] on div "Похудение и поддержание формы Доставка: [DATE] Настроить меню ср 27.08 чт 28.08…" at bounding box center [784, 510] width 1567 height 842
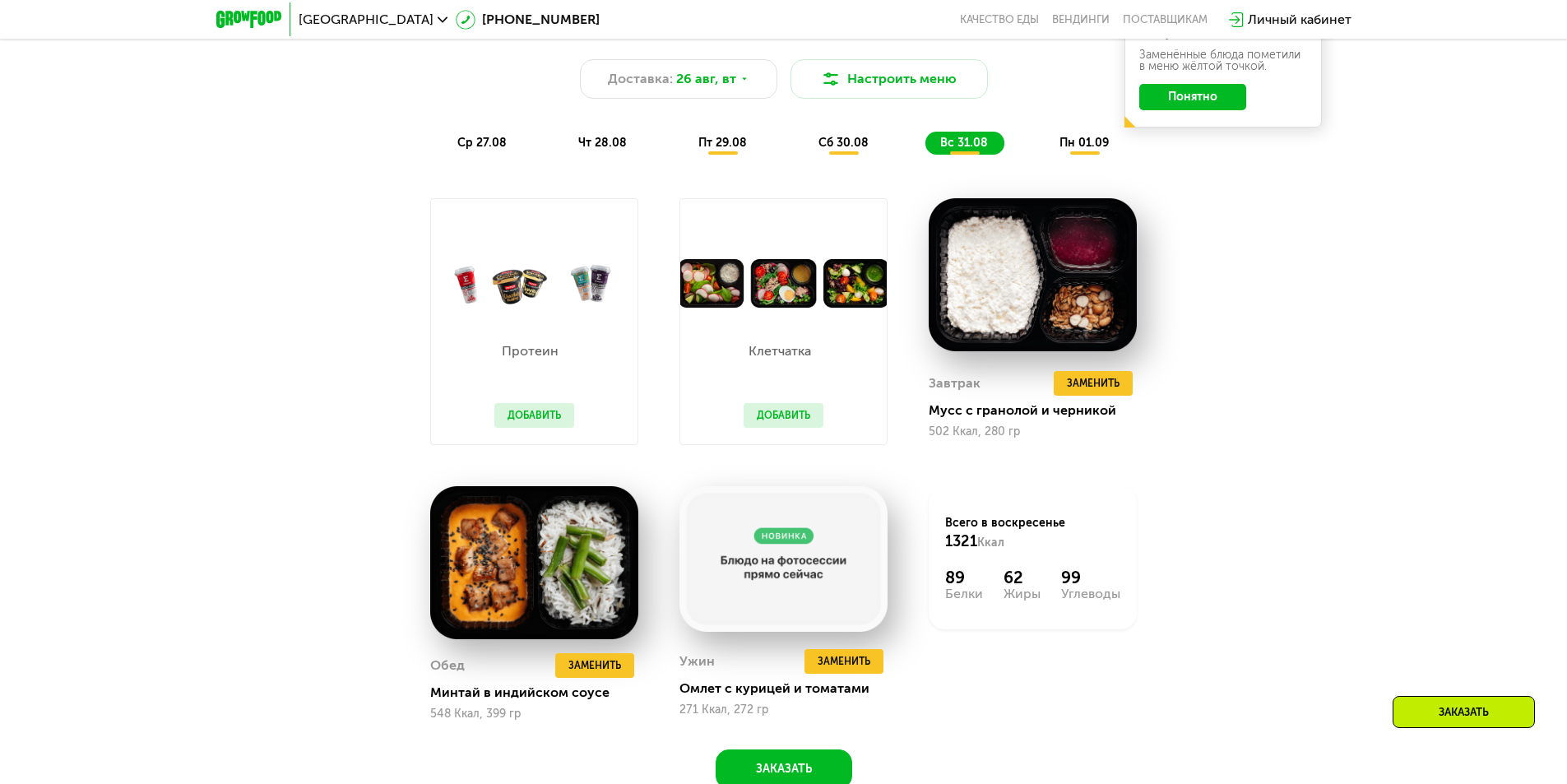
scroll to position [905, 0]
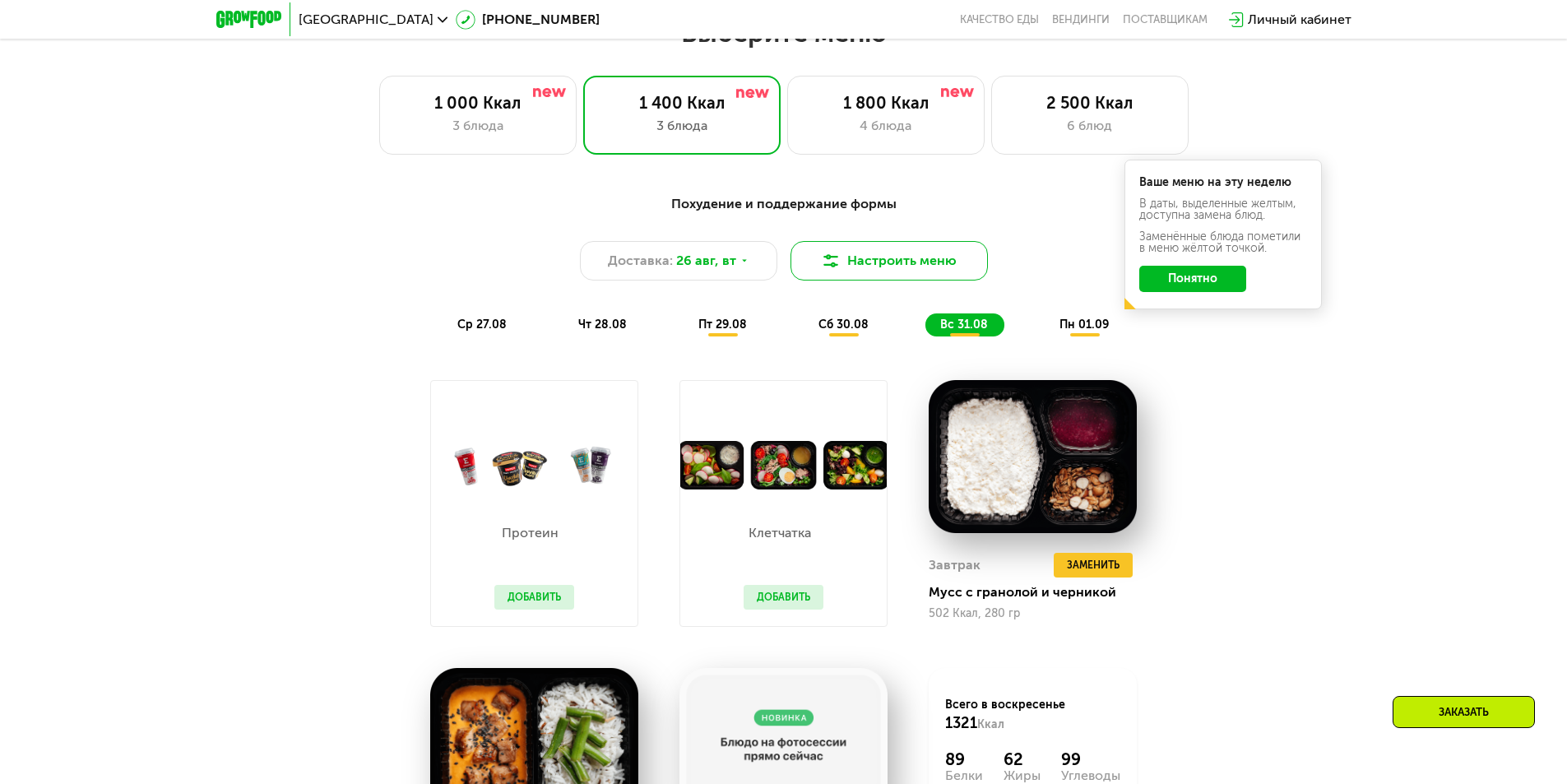
click at [887, 272] on button "Настроить меню" at bounding box center [889, 260] width 197 height 39
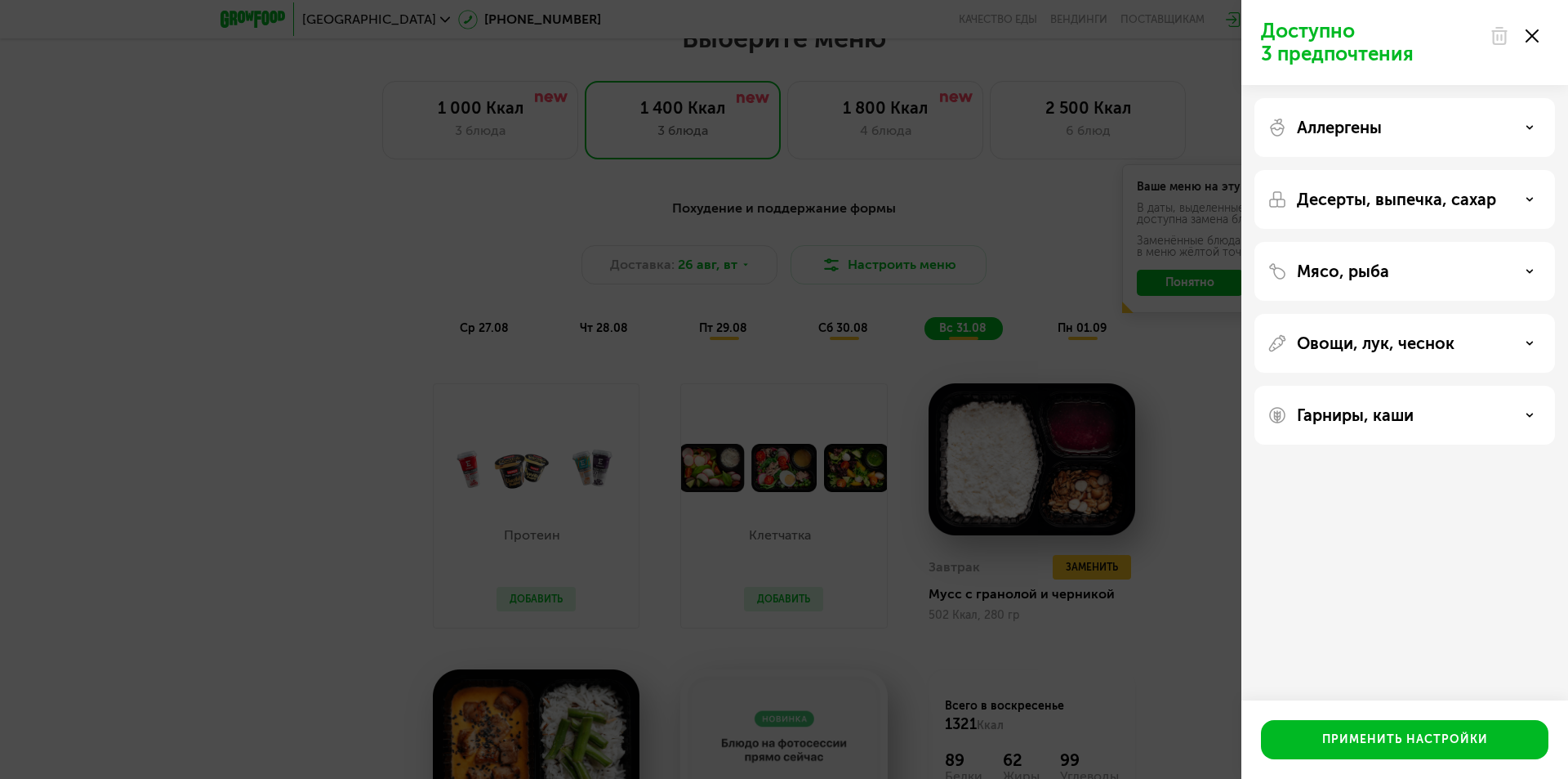
click at [1517, 119] on div "Аллергены" at bounding box center [1405, 127] width 274 height 19
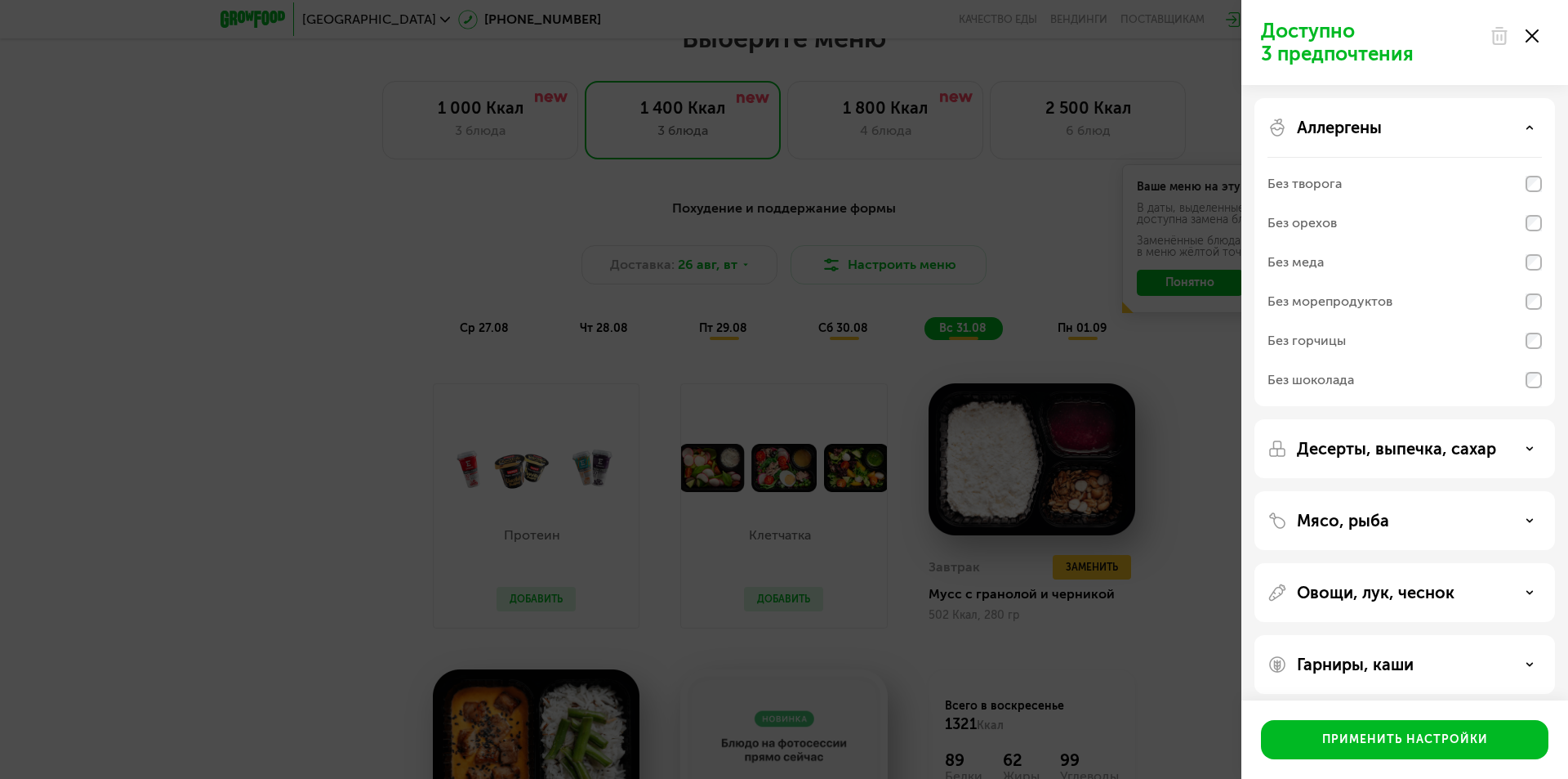
click at [1517, 119] on div "Аллергены" at bounding box center [1405, 127] width 274 height 19
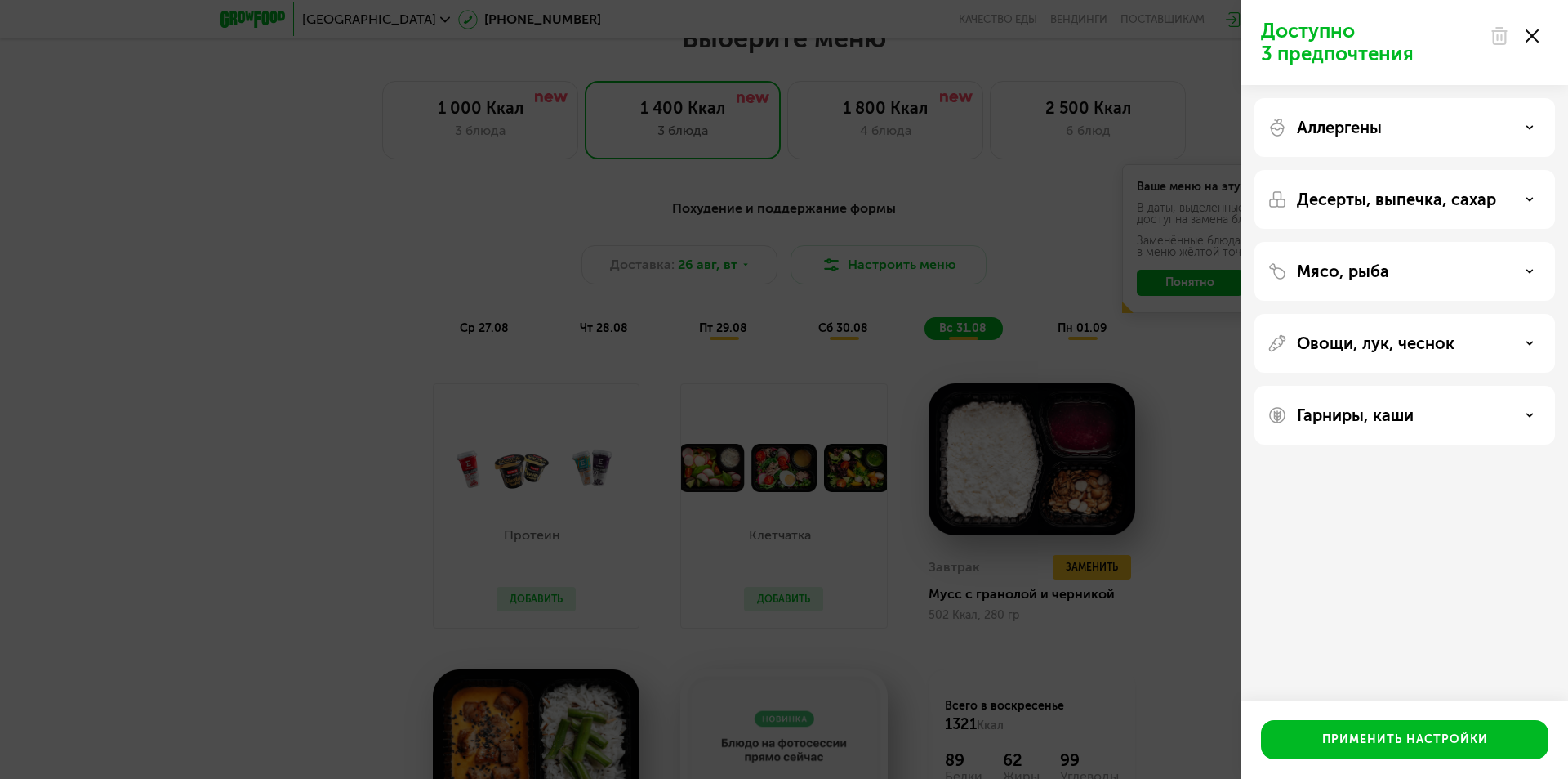
click at [1536, 37] on icon at bounding box center [1532, 35] width 13 height 13
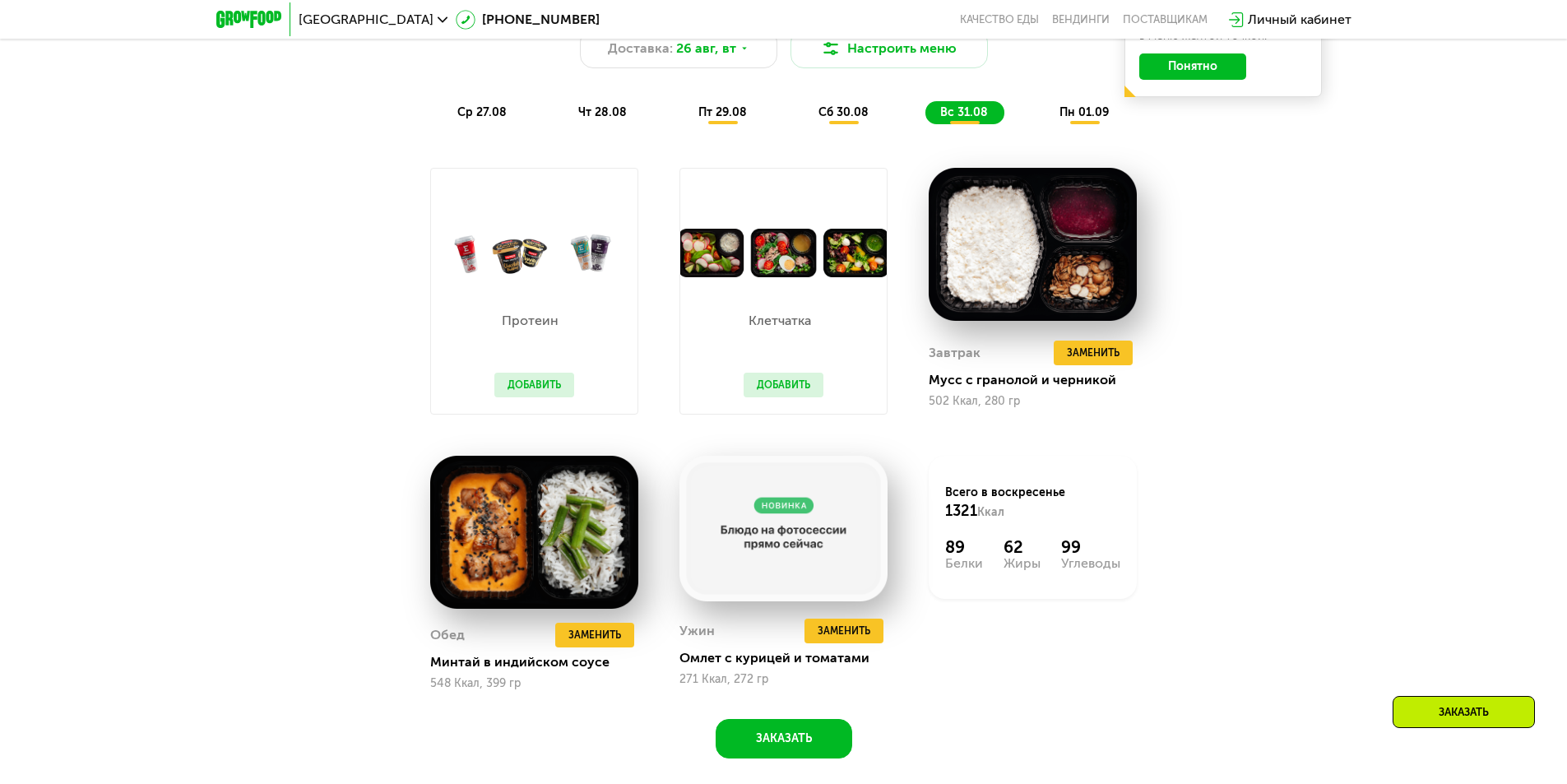
scroll to position [822, 0]
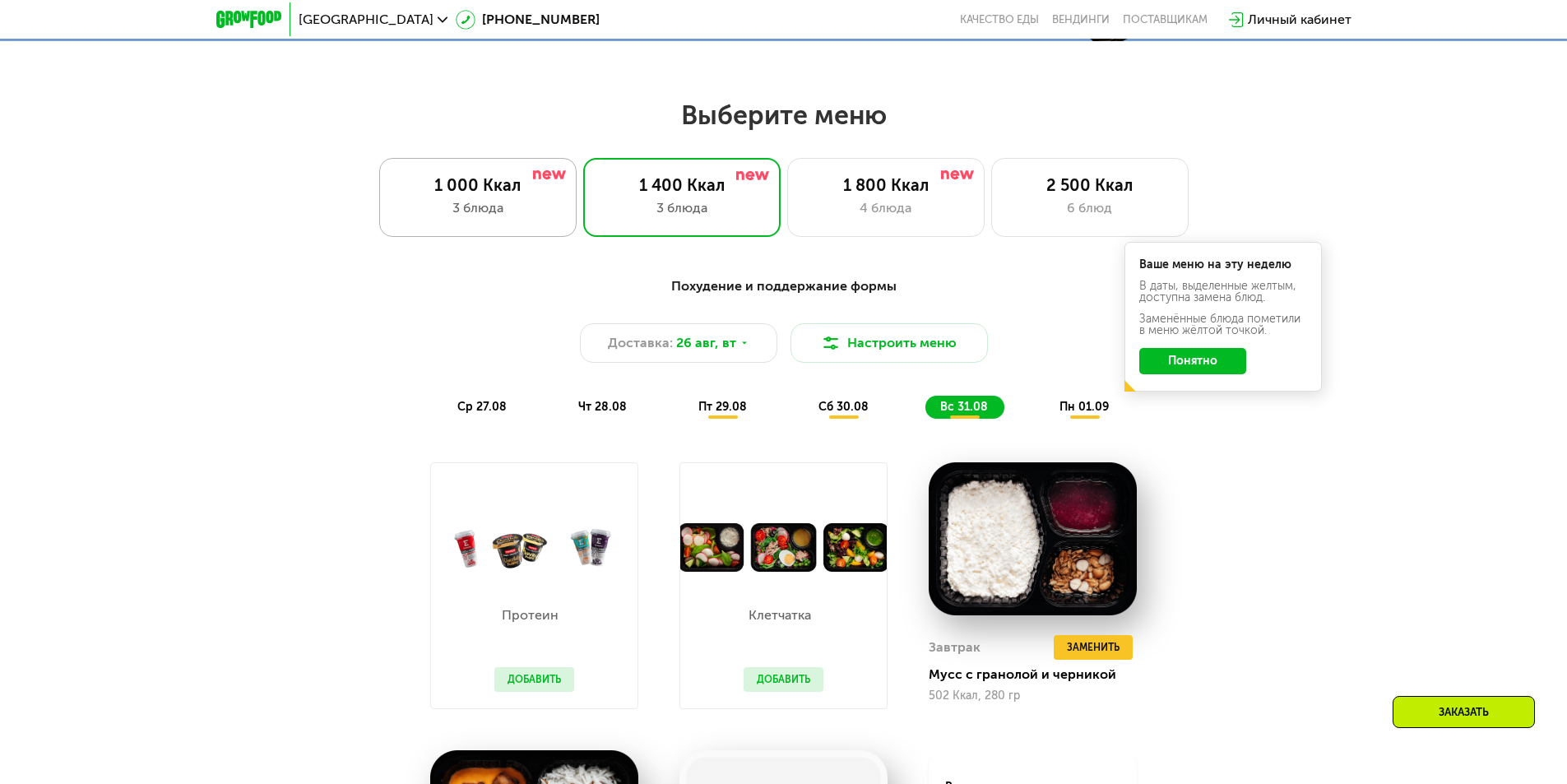
click at [551, 218] on div "3 блюда" at bounding box center [477, 208] width 163 height 20
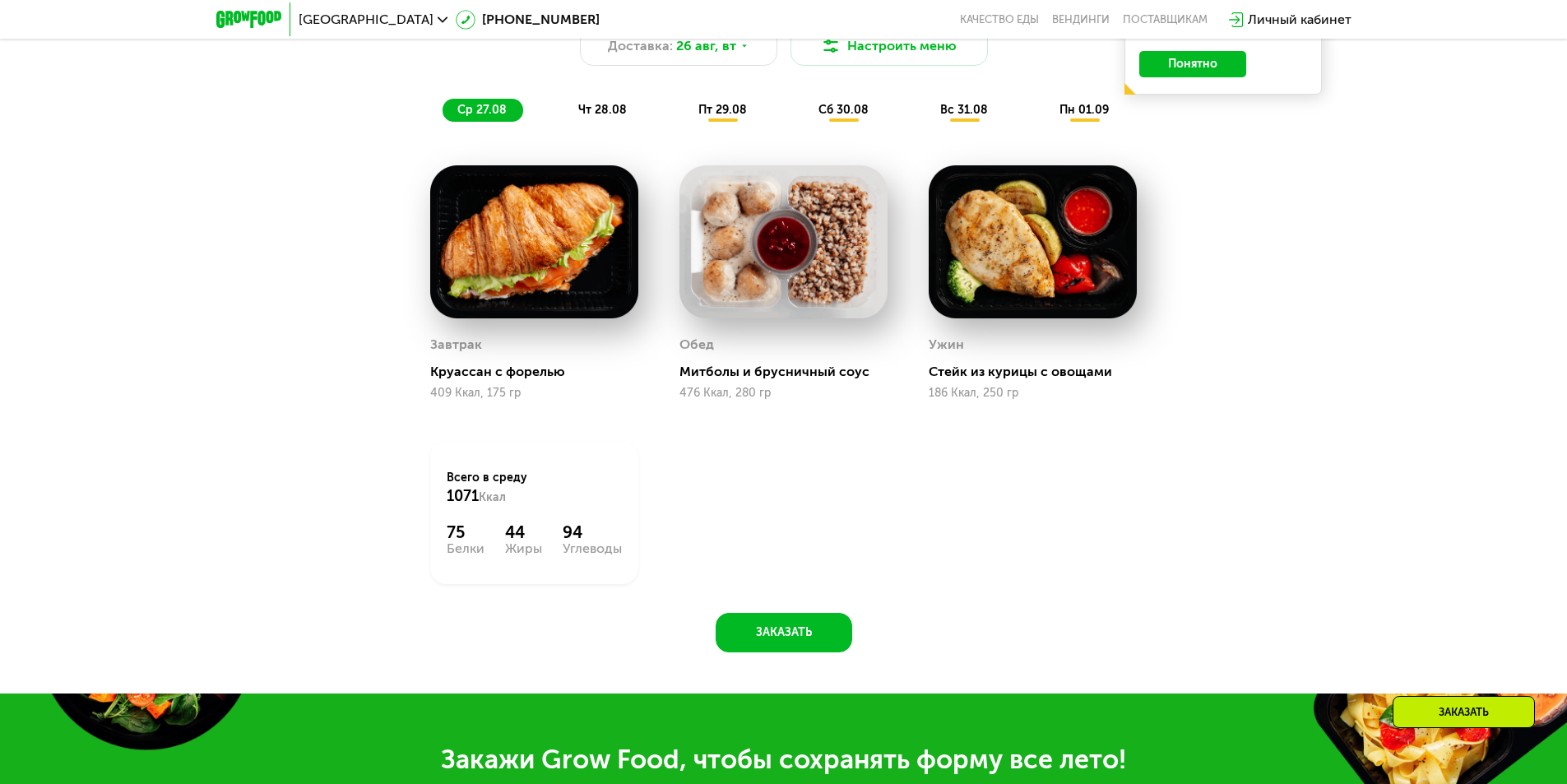
scroll to position [905, 0]
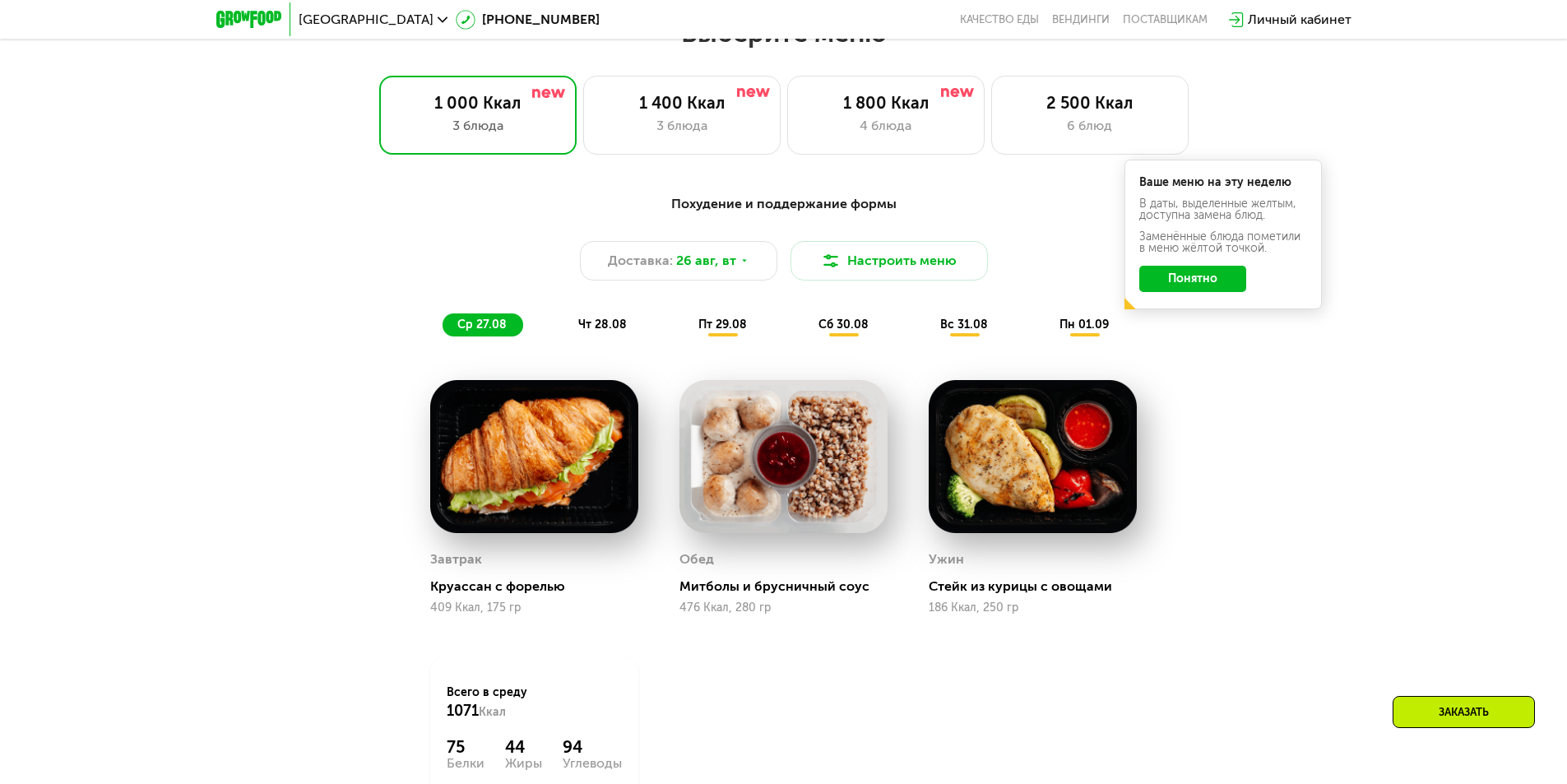
click at [593, 326] on span "чт 28.08" at bounding box center [602, 325] width 49 height 14
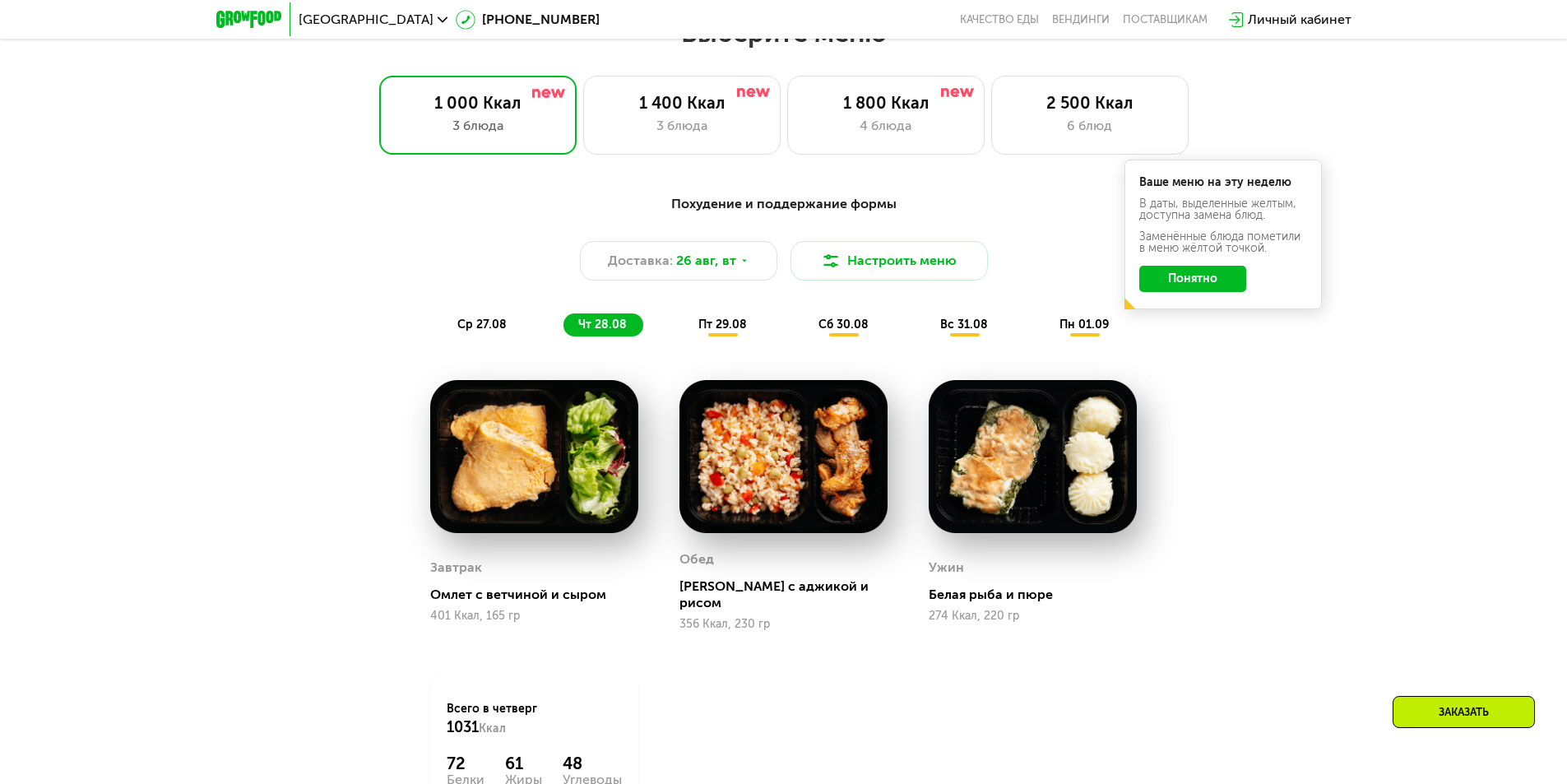
click at [719, 326] on span "пт 29.08" at bounding box center [722, 325] width 49 height 14
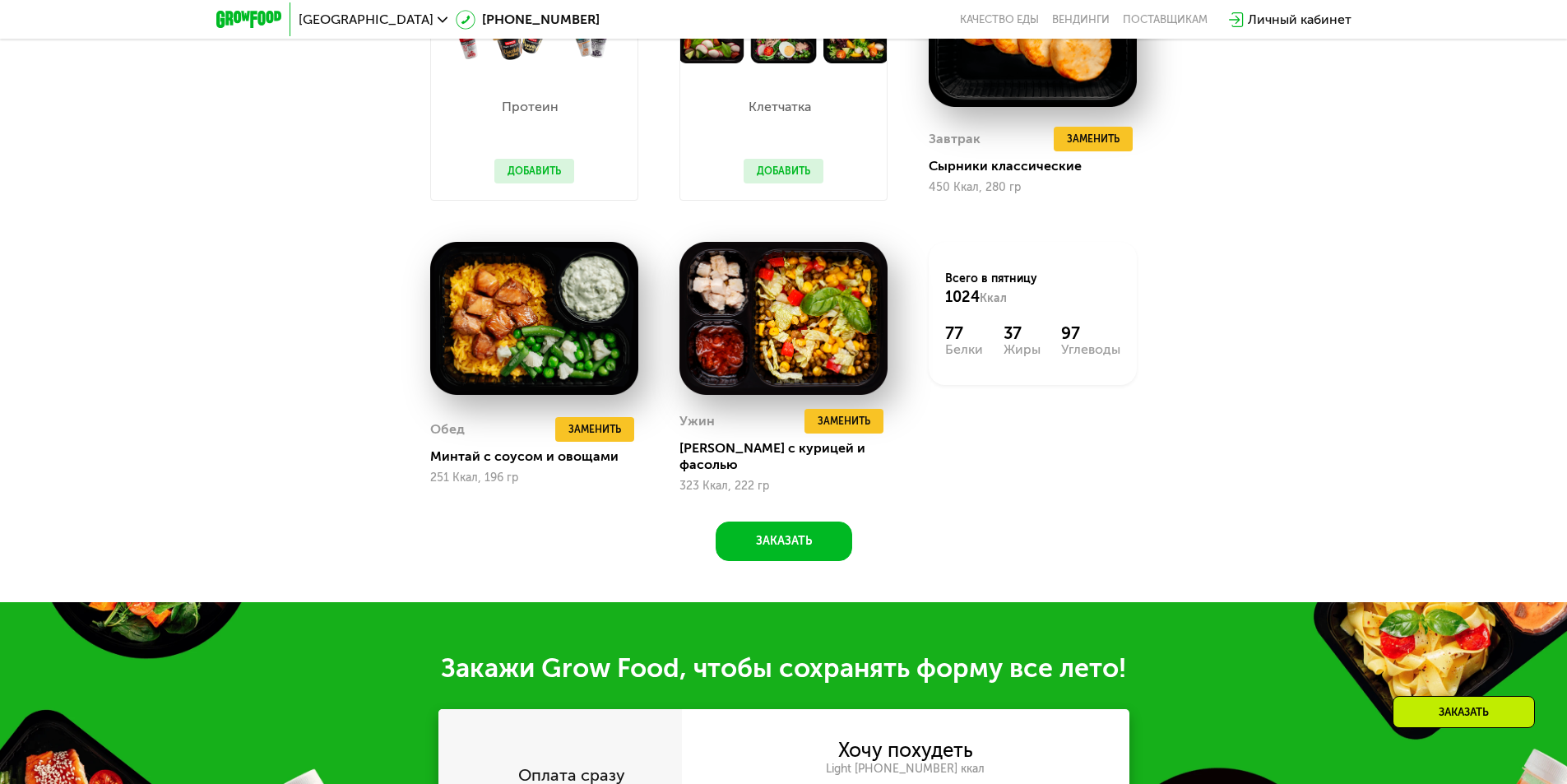
scroll to position [1069, 0]
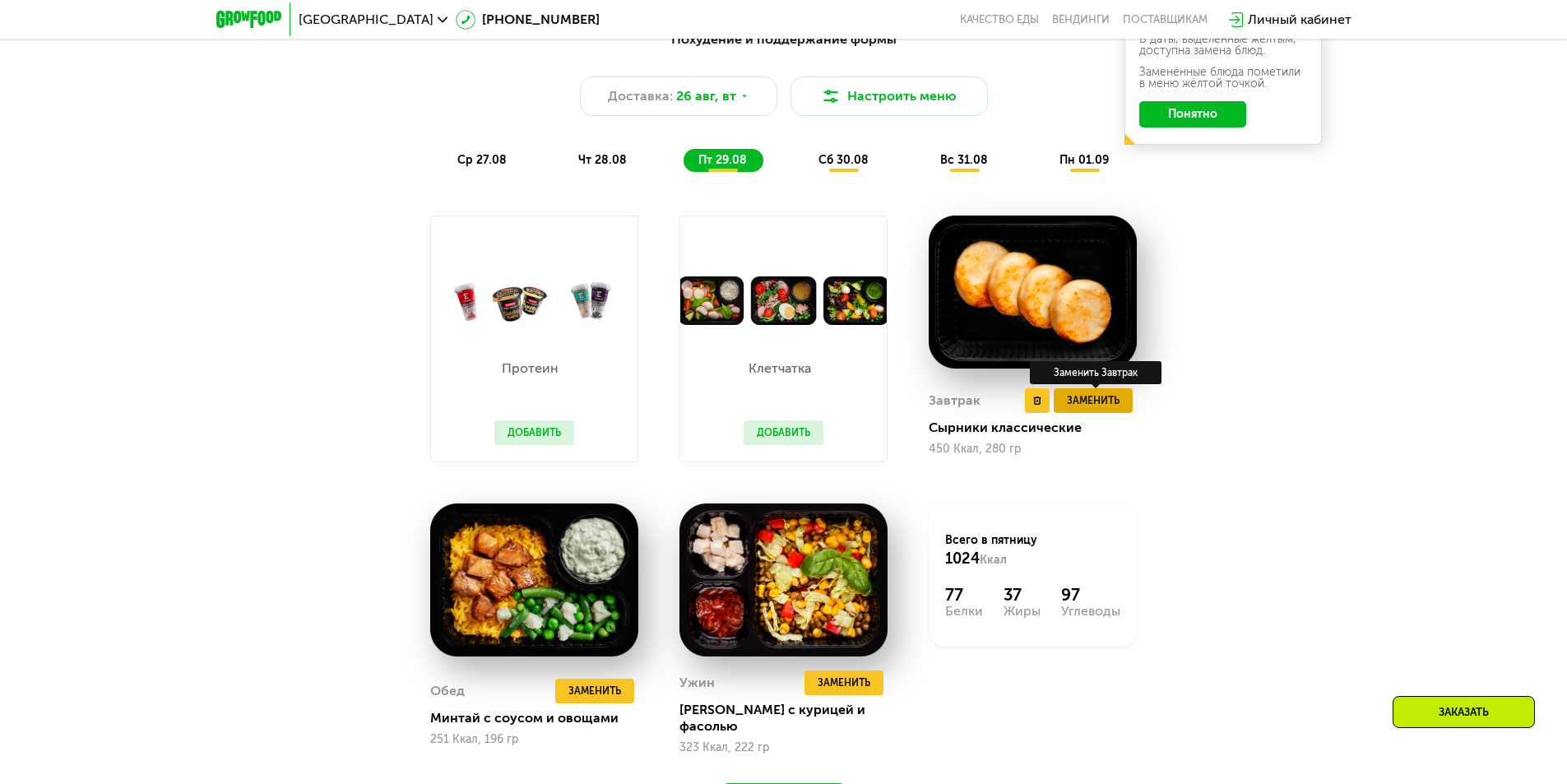
click at [1091, 407] on span "Заменить" at bounding box center [1093, 400] width 52 height 17
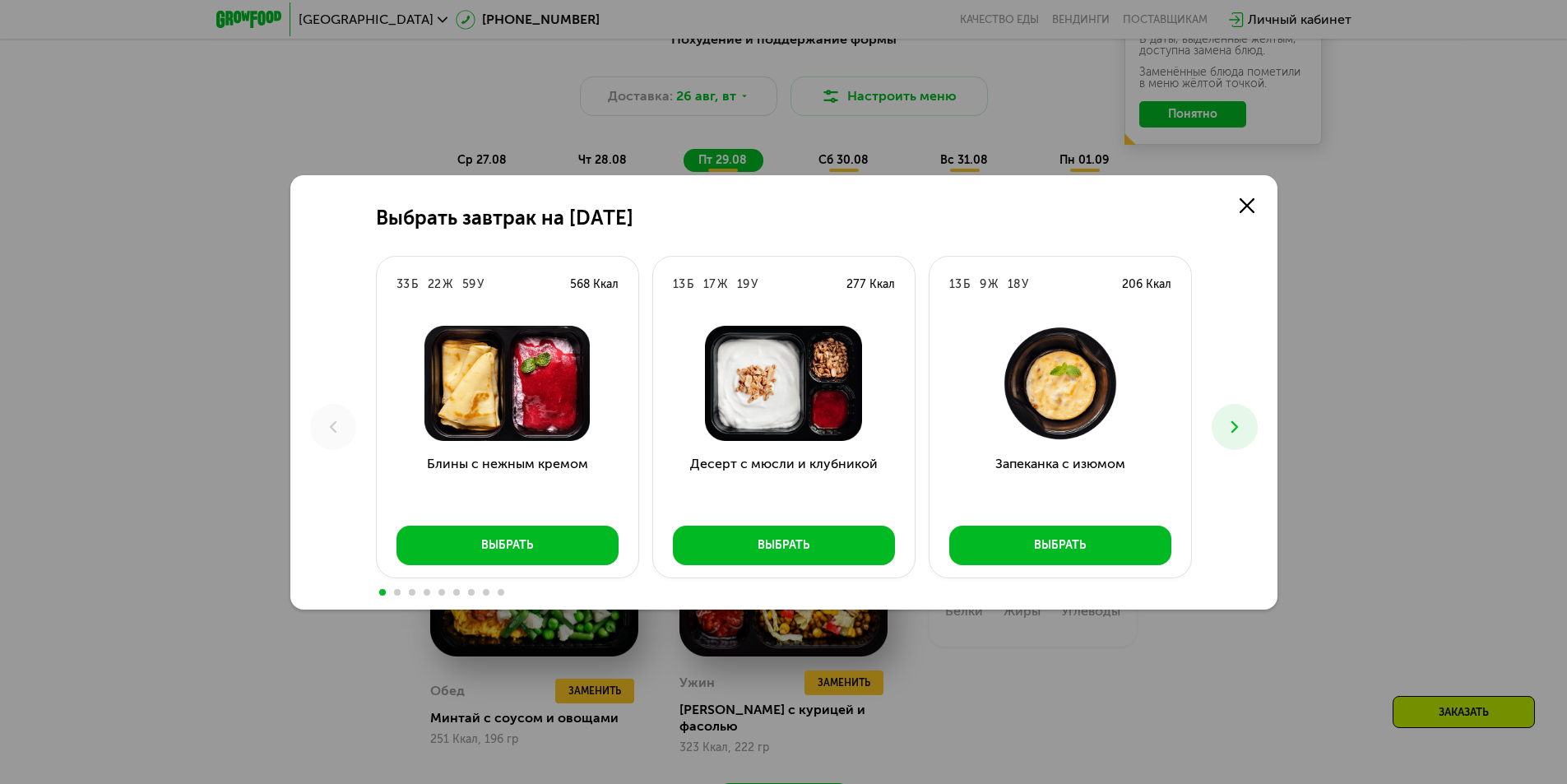
click at [1235, 423] on icon at bounding box center [1235, 427] width 20 height 20
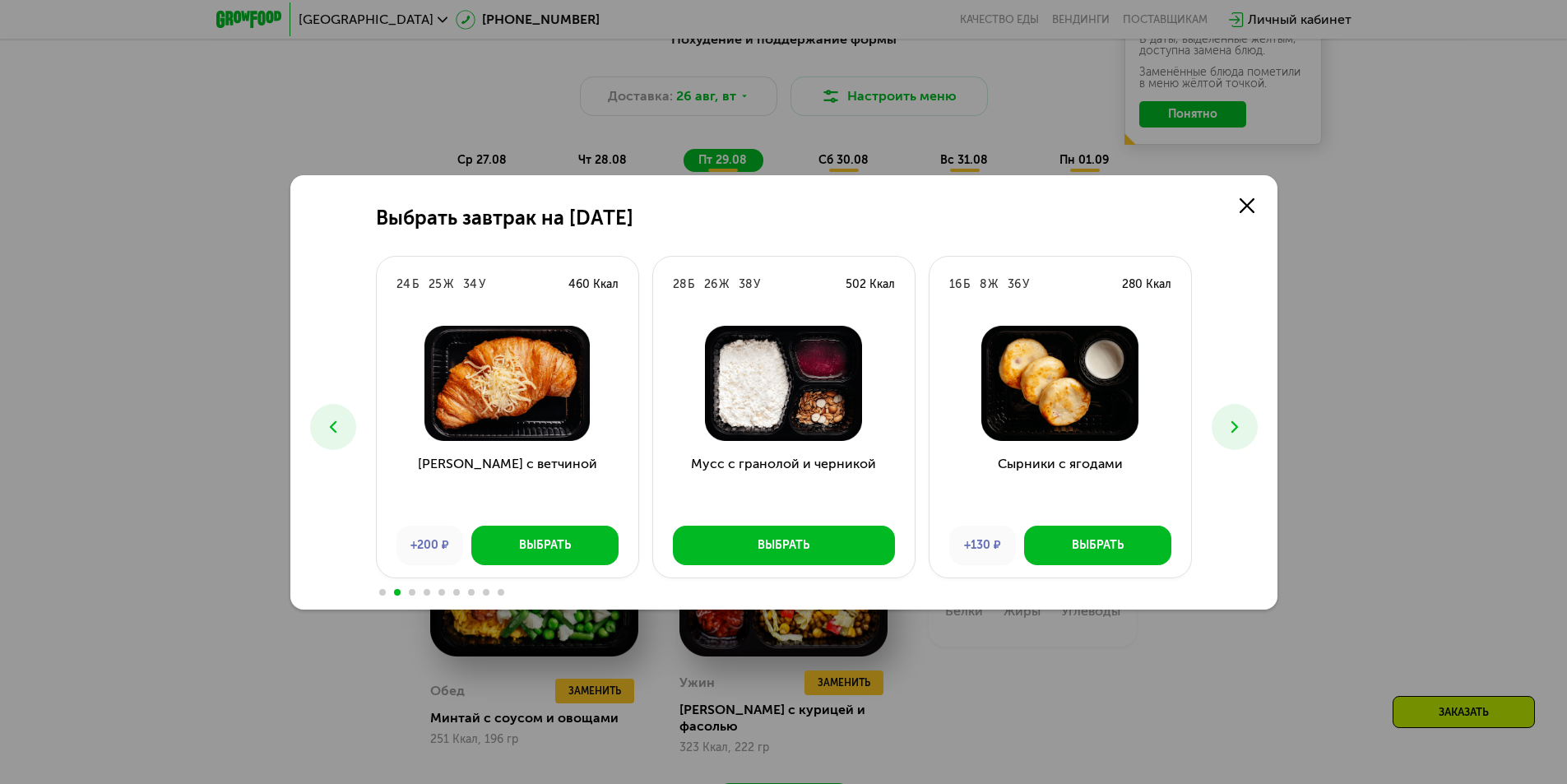
click at [1235, 423] on icon at bounding box center [1235, 427] width 20 height 20
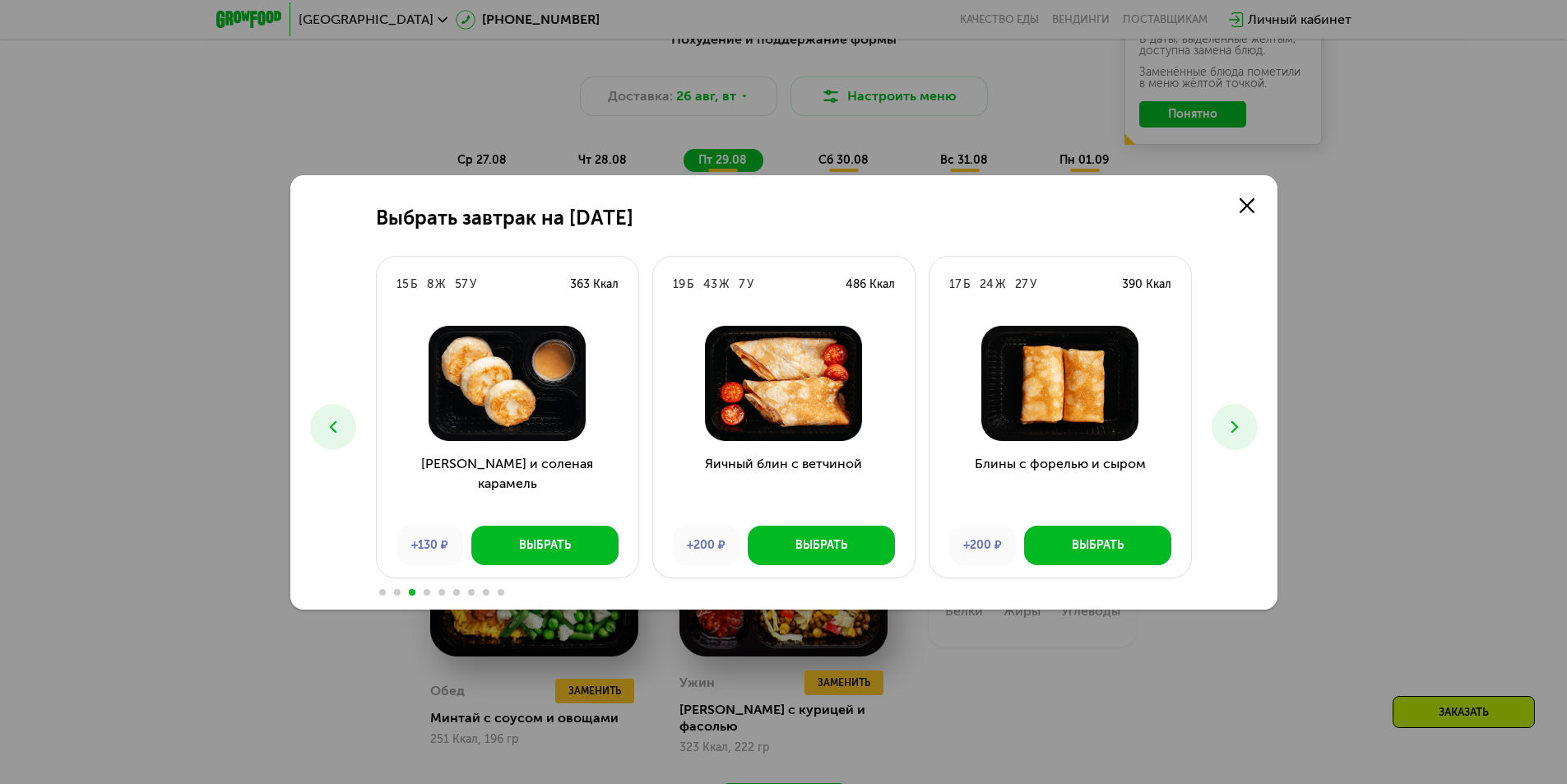
click at [1235, 423] on icon at bounding box center [1235, 427] width 20 height 20
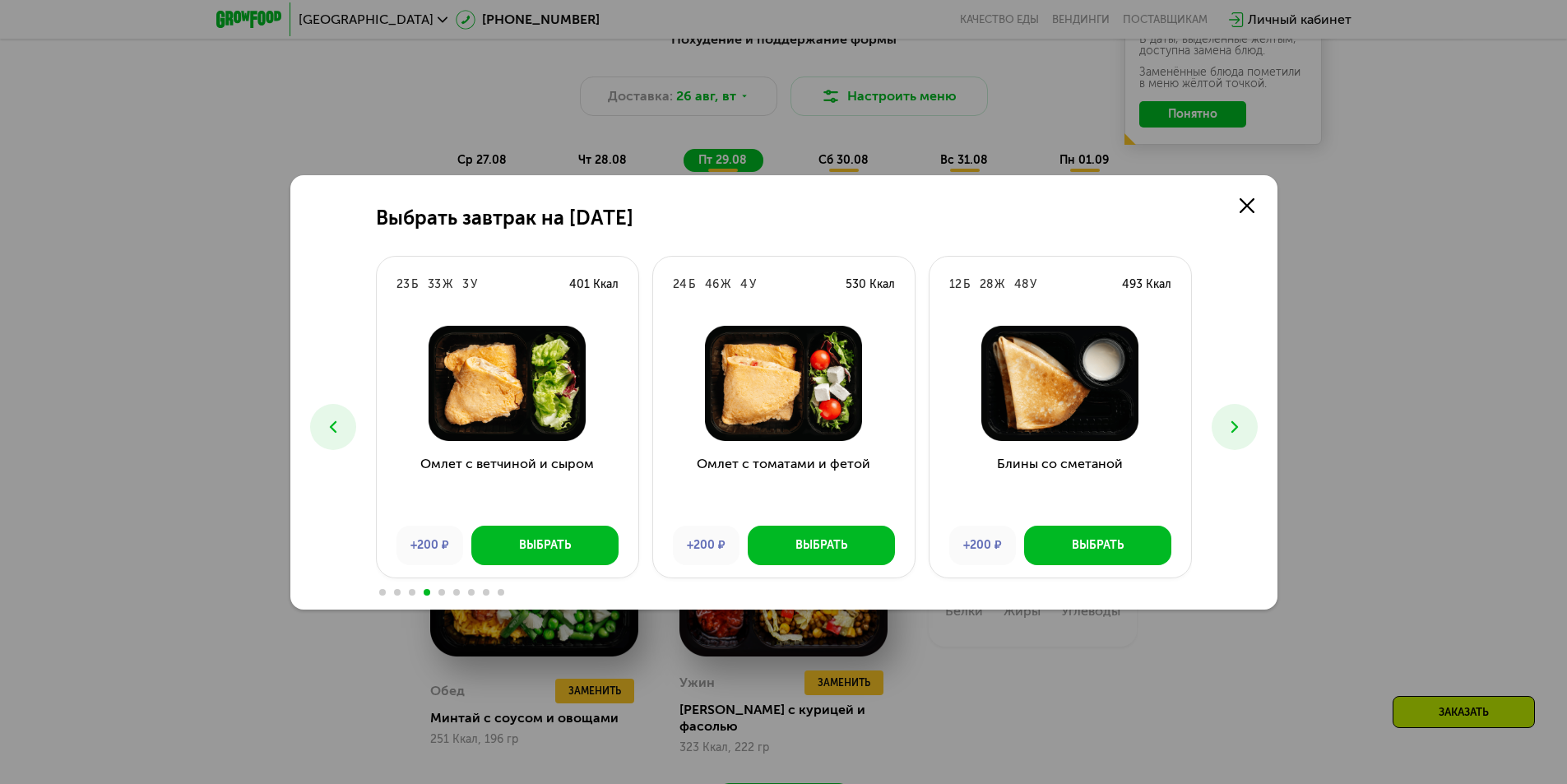
click at [1235, 423] on icon at bounding box center [1235, 427] width 20 height 20
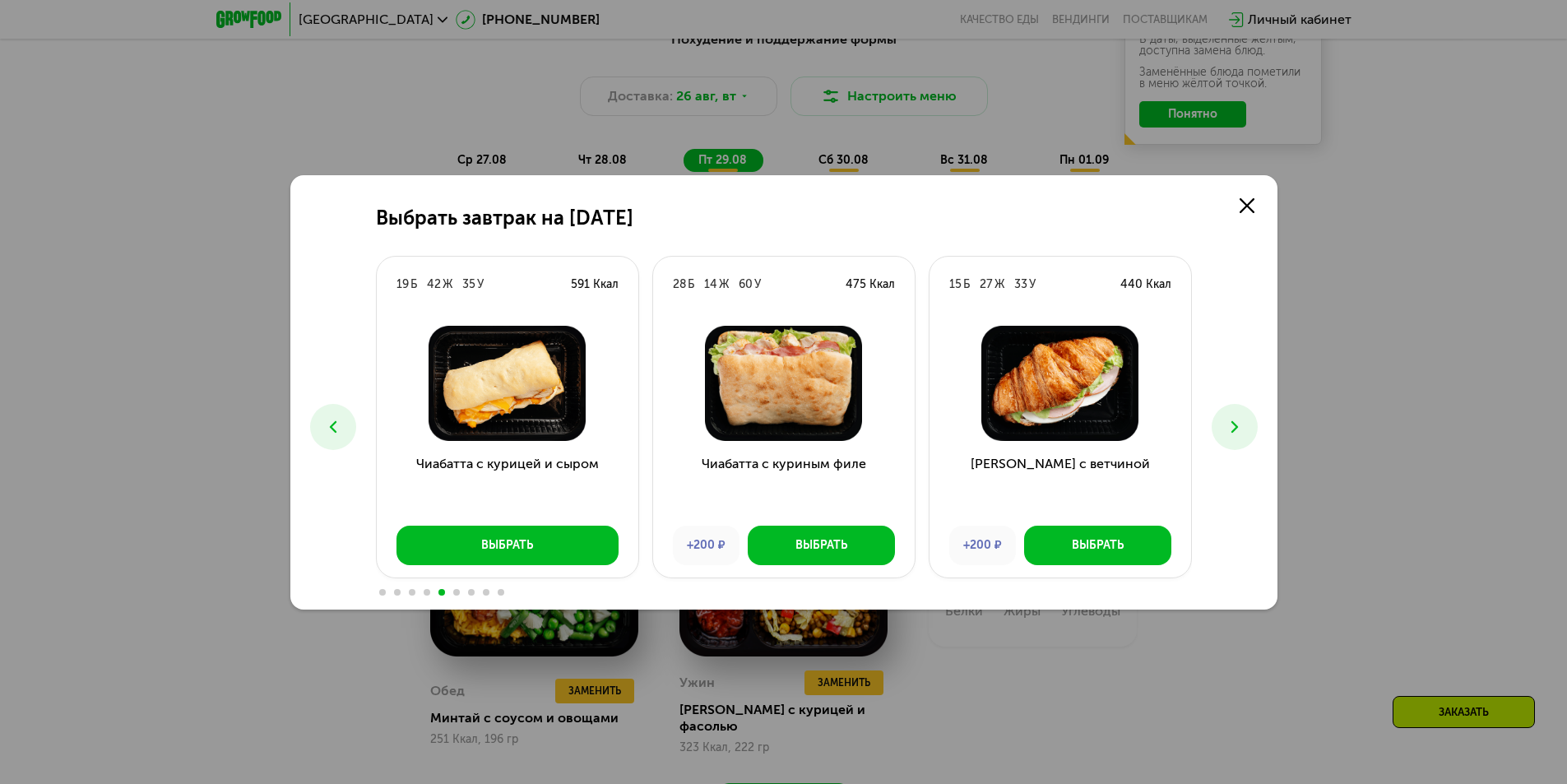
click at [330, 424] on icon at bounding box center [333, 427] width 20 height 20
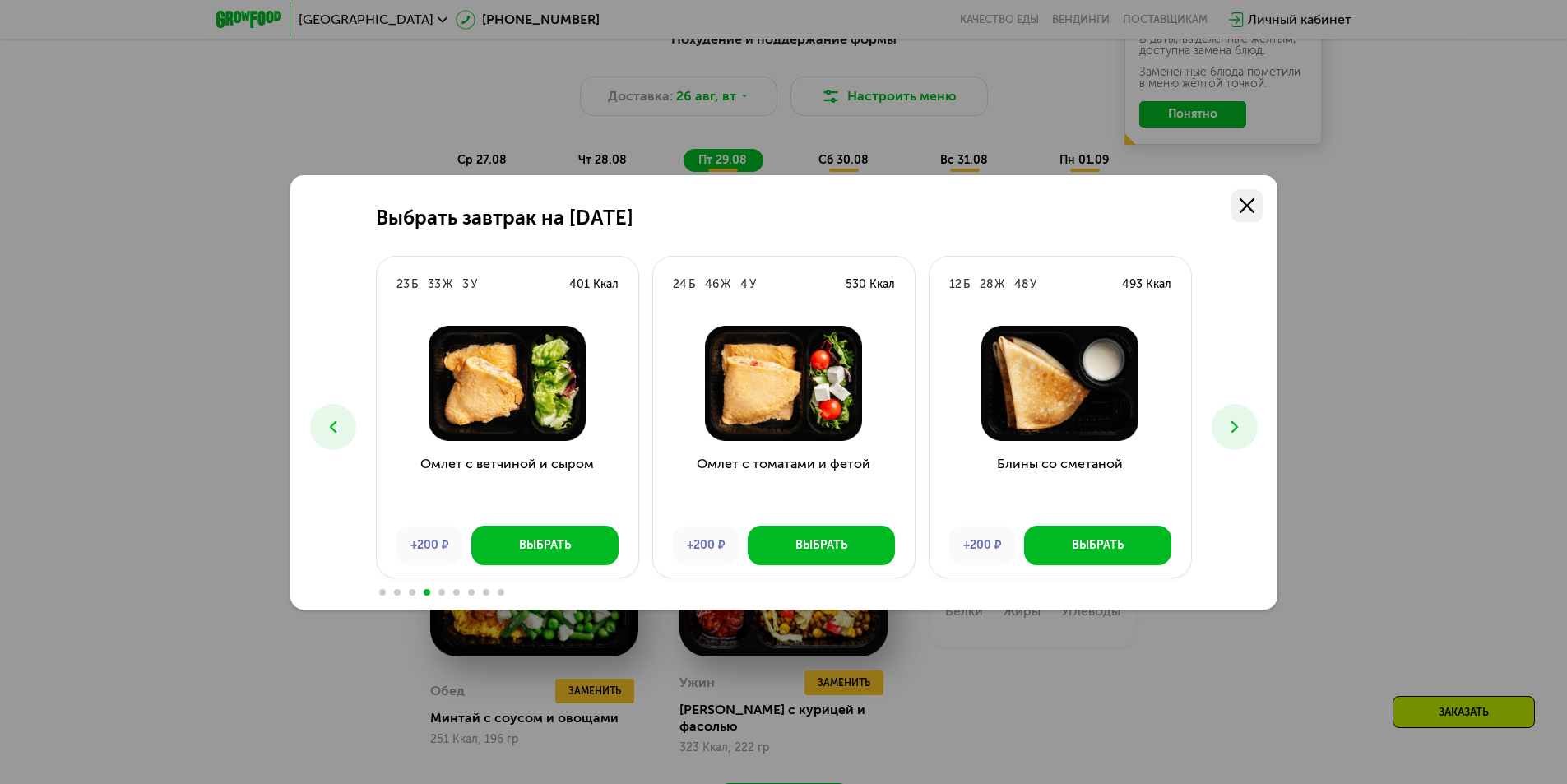
click at [1245, 204] on use at bounding box center [1247, 205] width 15 height 15
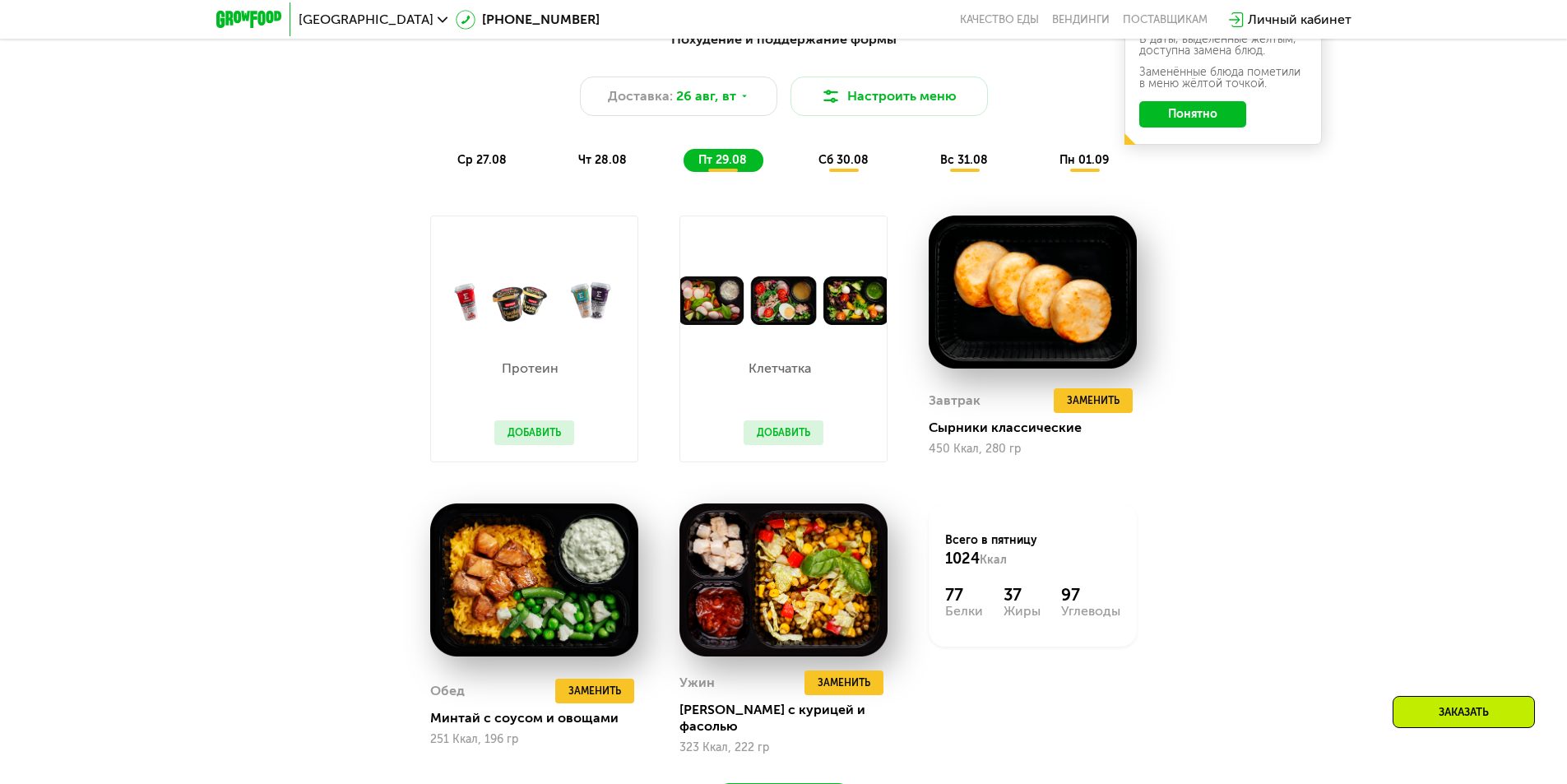
click at [849, 162] on span "сб 30.08" at bounding box center [844, 160] width 51 height 14
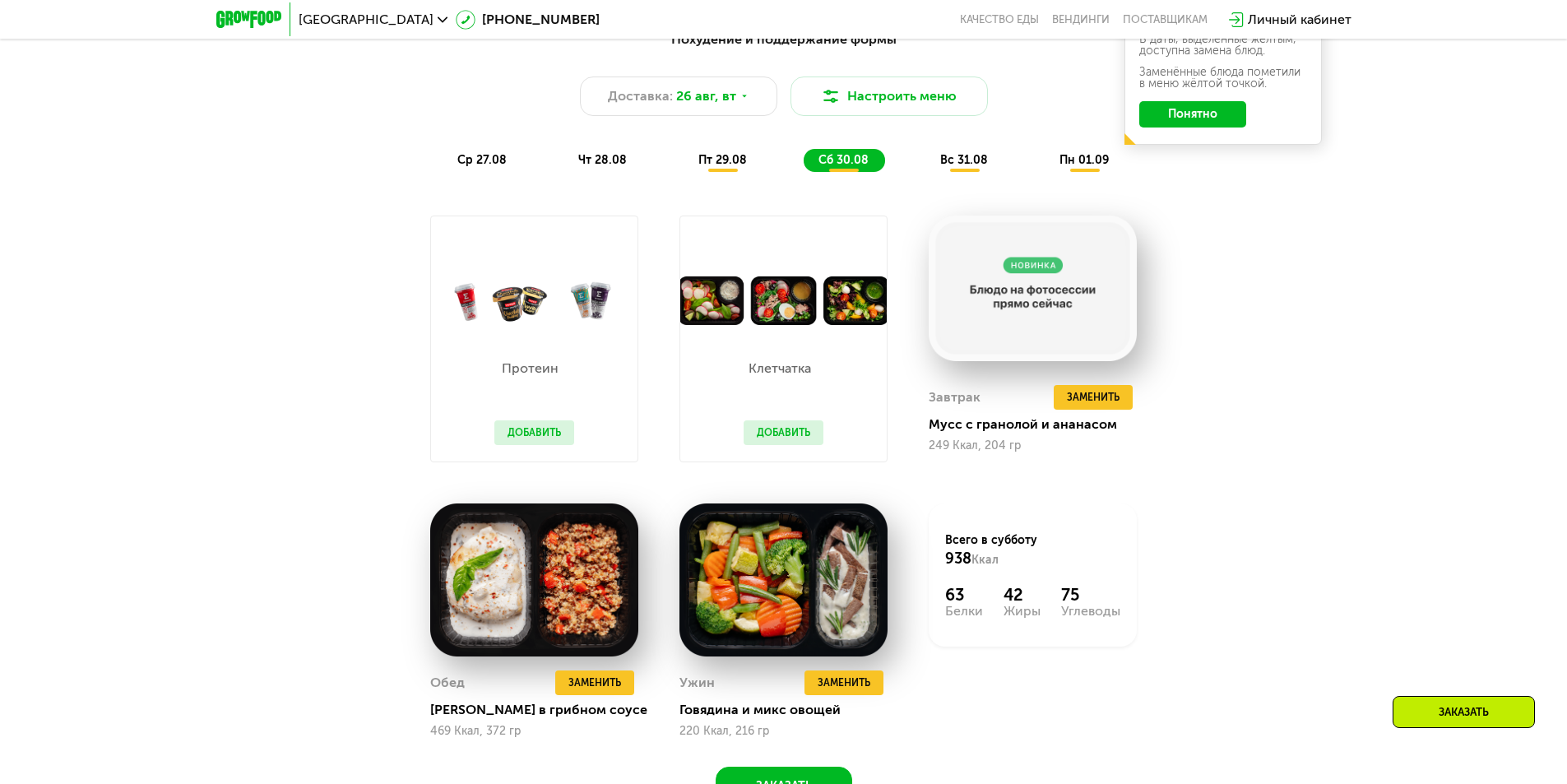
click at [1290, 429] on div "Похудение и поддержание формы Доставка: [DATE] Настроить меню ср 27.08 чт 28.08…" at bounding box center [784, 413] width 1014 height 787
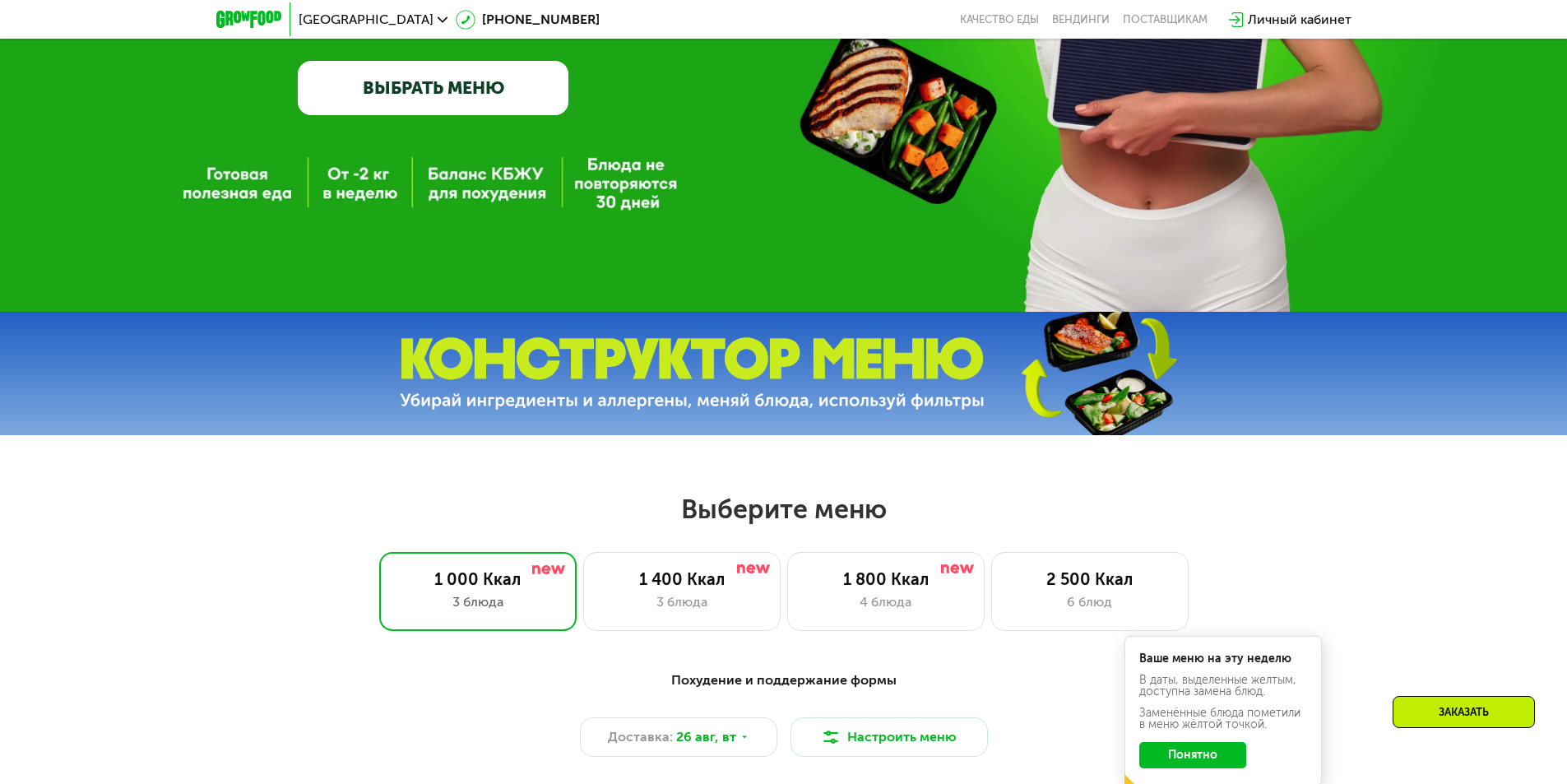
scroll to position [329, 0]
